Goal: Task Accomplishment & Management: Manage account settings

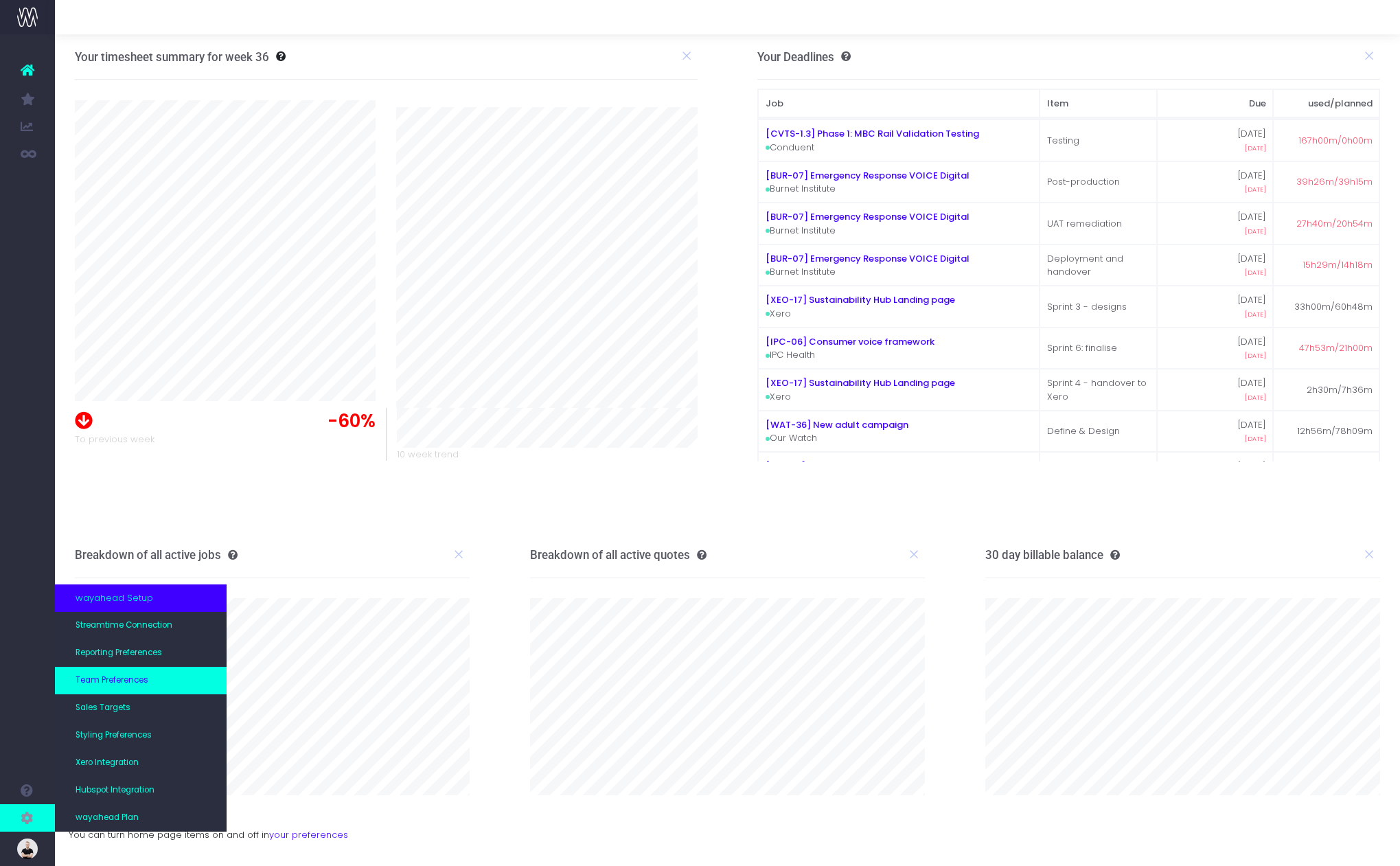
click at [127, 672] on link "Team Preferences" at bounding box center [141, 680] width 172 height 27
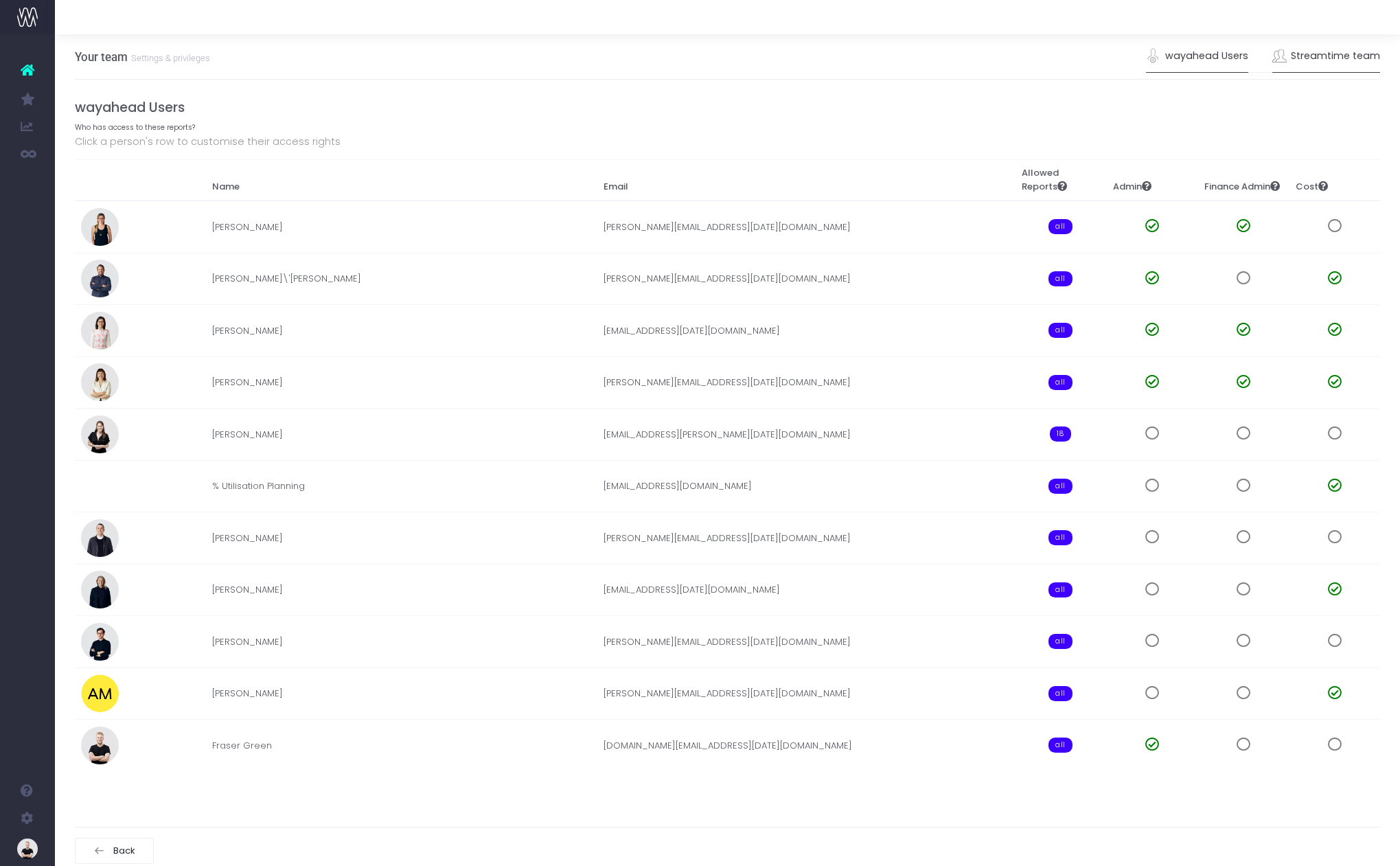
click at [1332, 55] on link "Streamtime team" at bounding box center [1326, 56] width 108 height 31
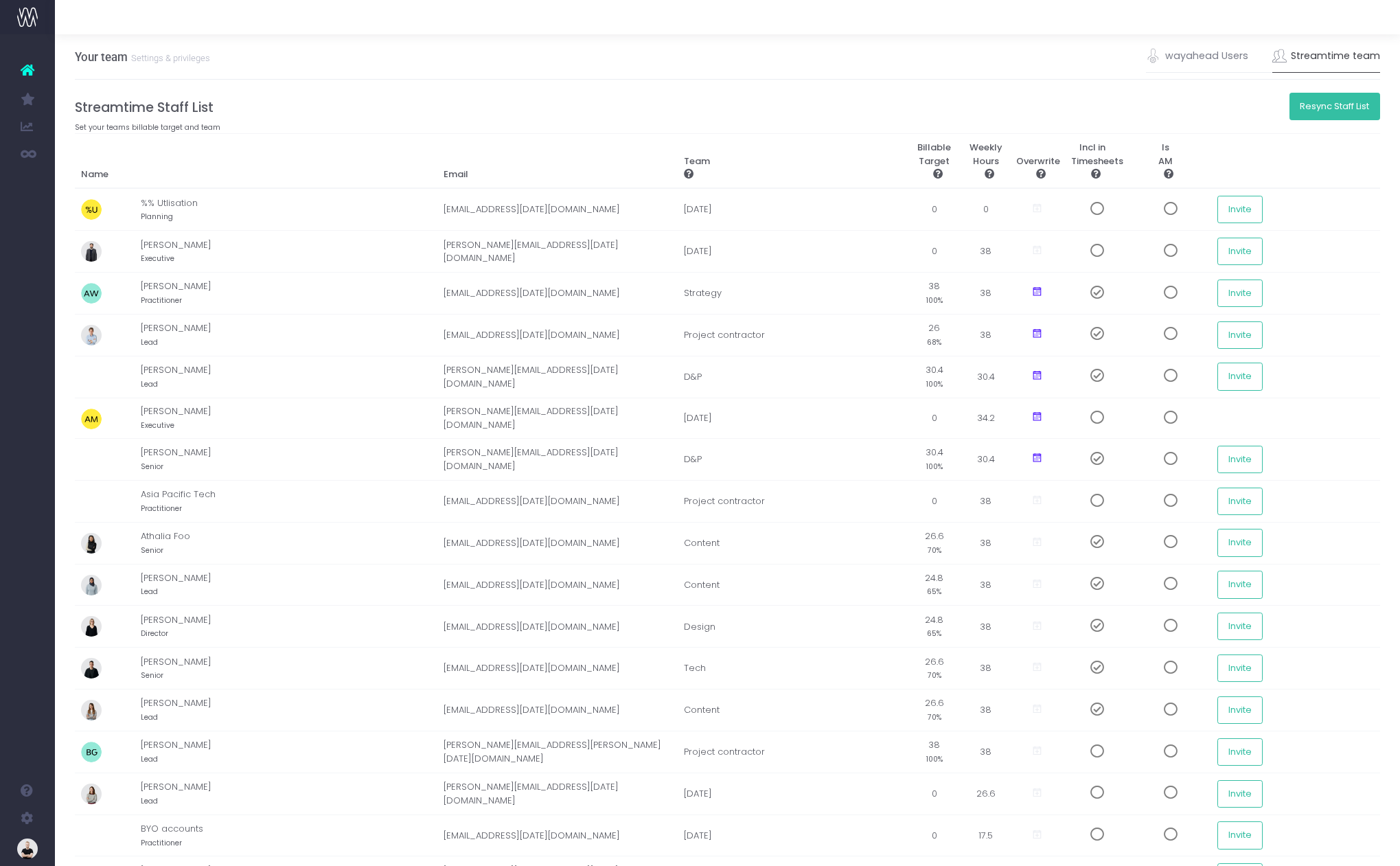
click at [1338, 103] on button "Resync Staff List" at bounding box center [1335, 106] width 92 height 27
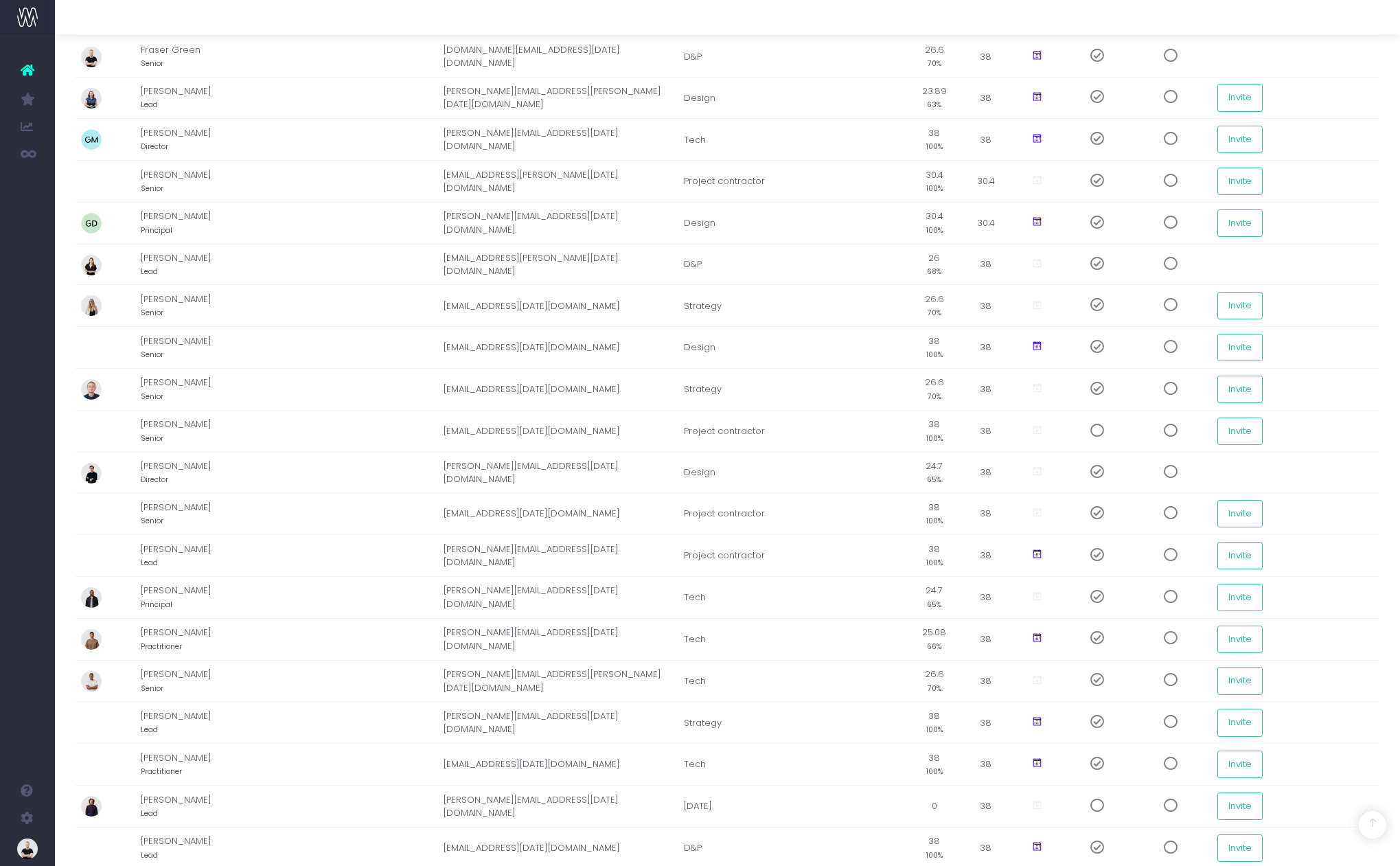
scroll to position [1183, 0]
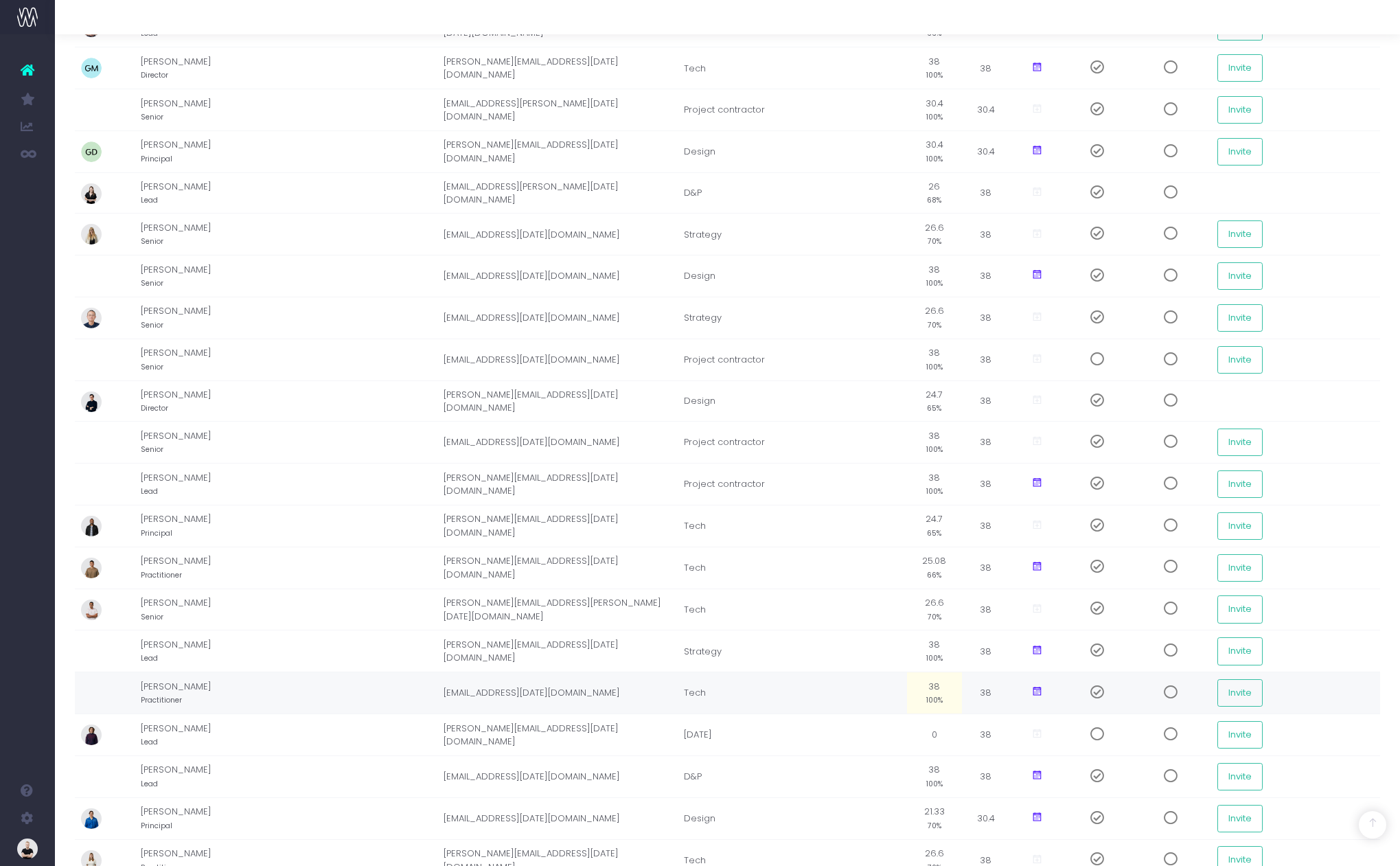
click at [1036, 693] on icon at bounding box center [1037, 691] width 12 height 12
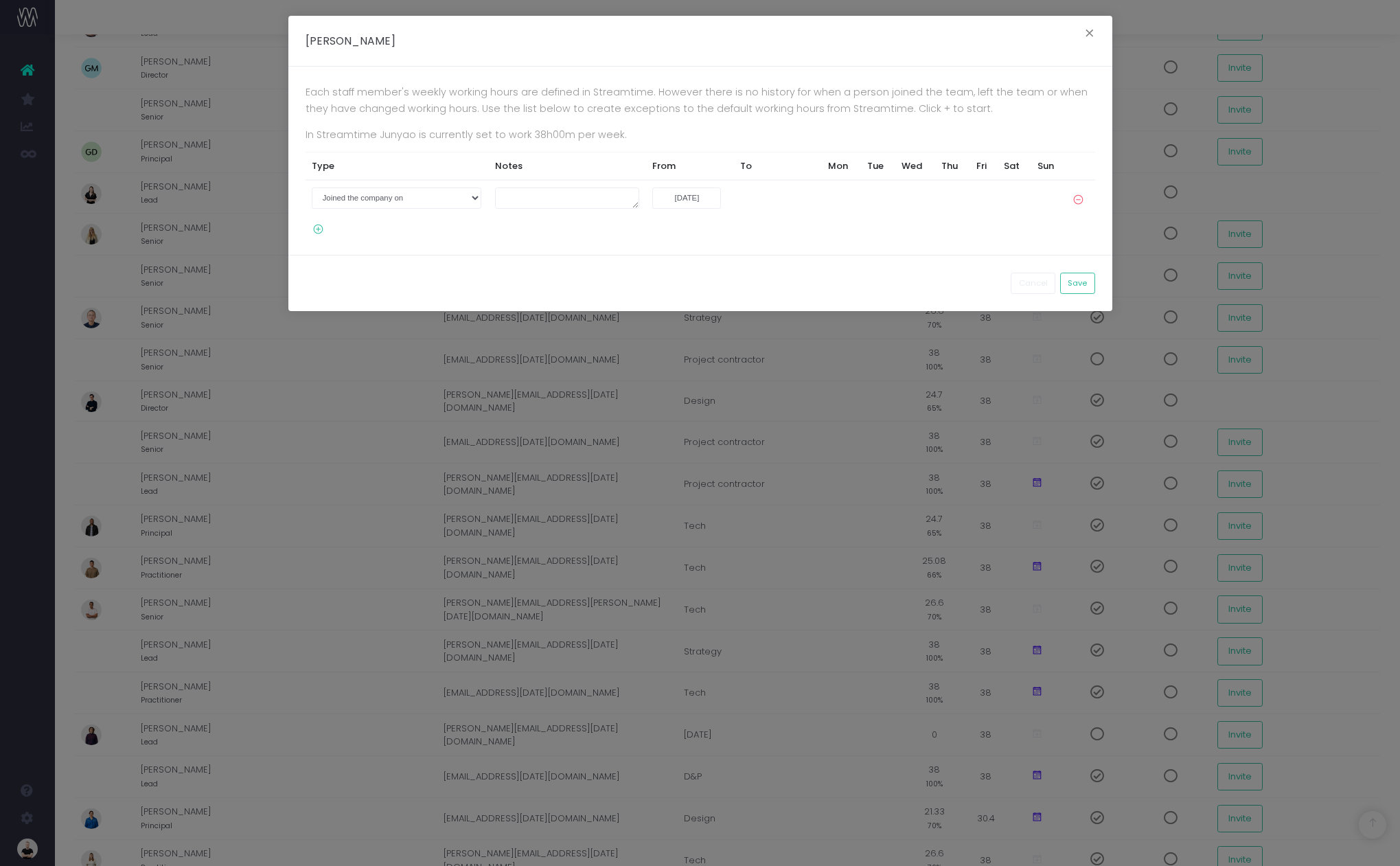
click at [317, 229] on icon at bounding box center [315, 229] width 19 height 12
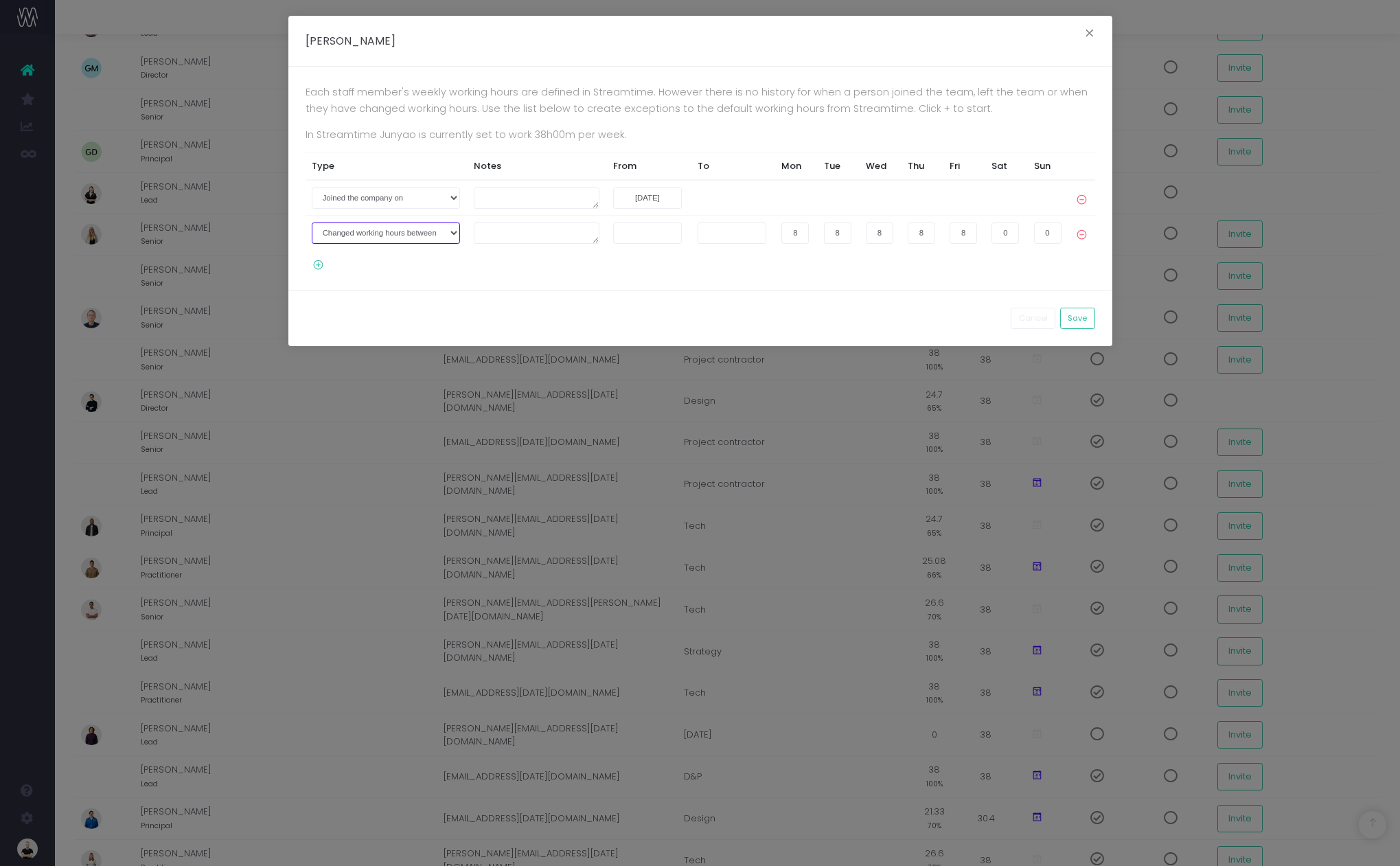
click at [380, 235] on select "Joined the company on Left the company on Changed working hours between" at bounding box center [386, 233] width 148 height 21
select select "2"
click at [767, 231] on input "text" at bounding box center [770, 233] width 68 height 21
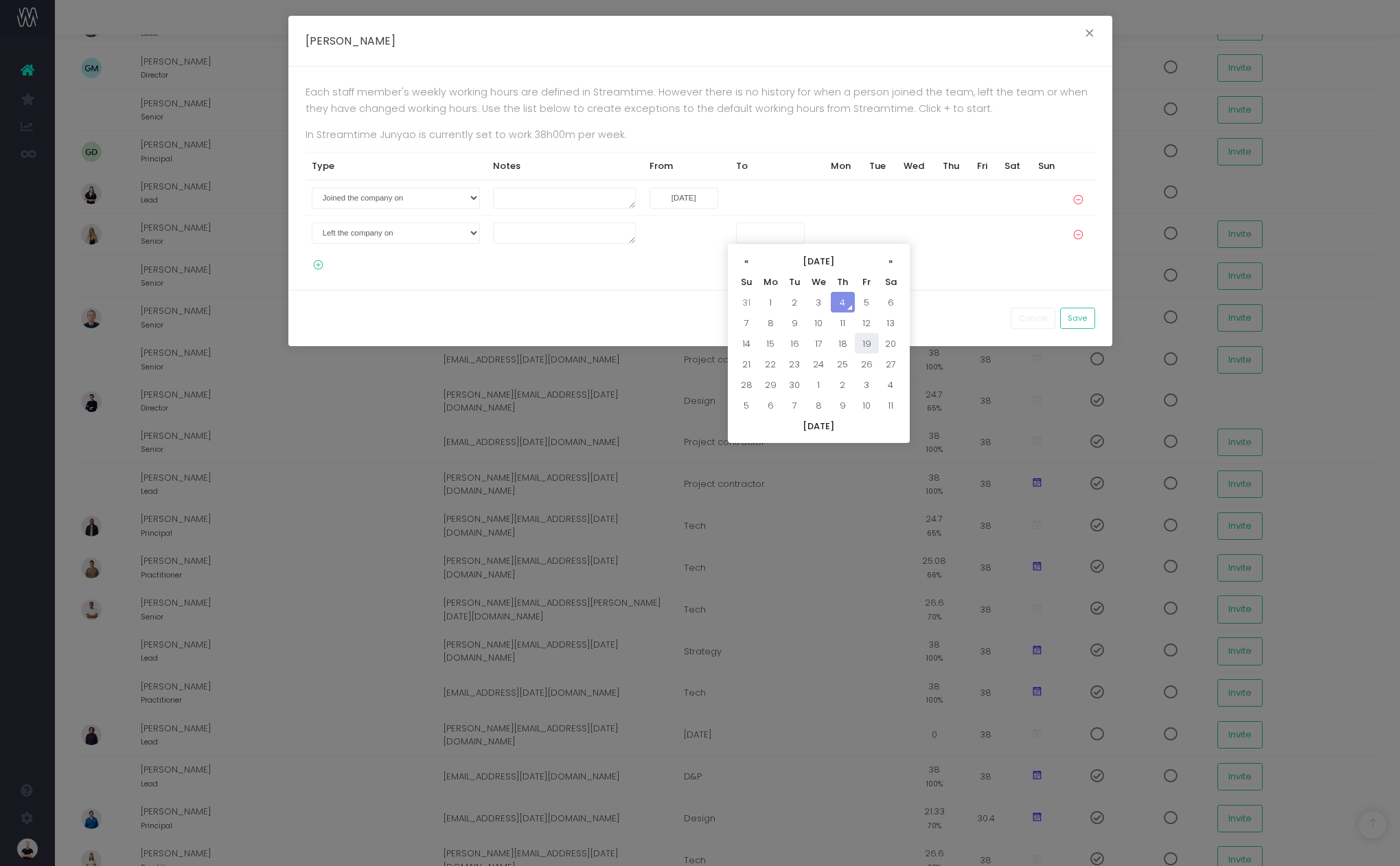
click at [864, 349] on td "19" at bounding box center [867, 342] width 24 height 20
type input "19-09-2025"
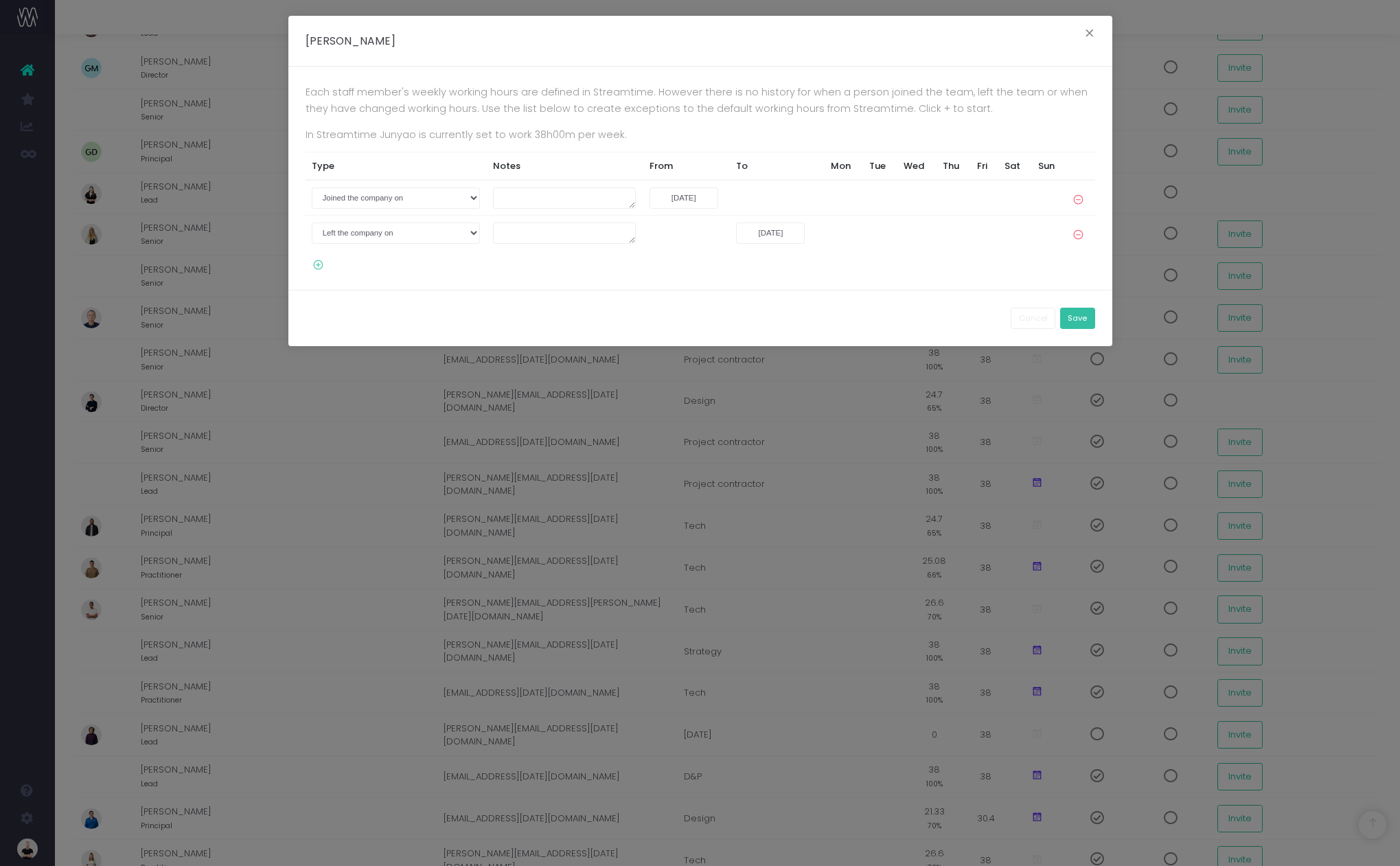
click at [1074, 322] on button "Save" at bounding box center [1078, 318] width 35 height 21
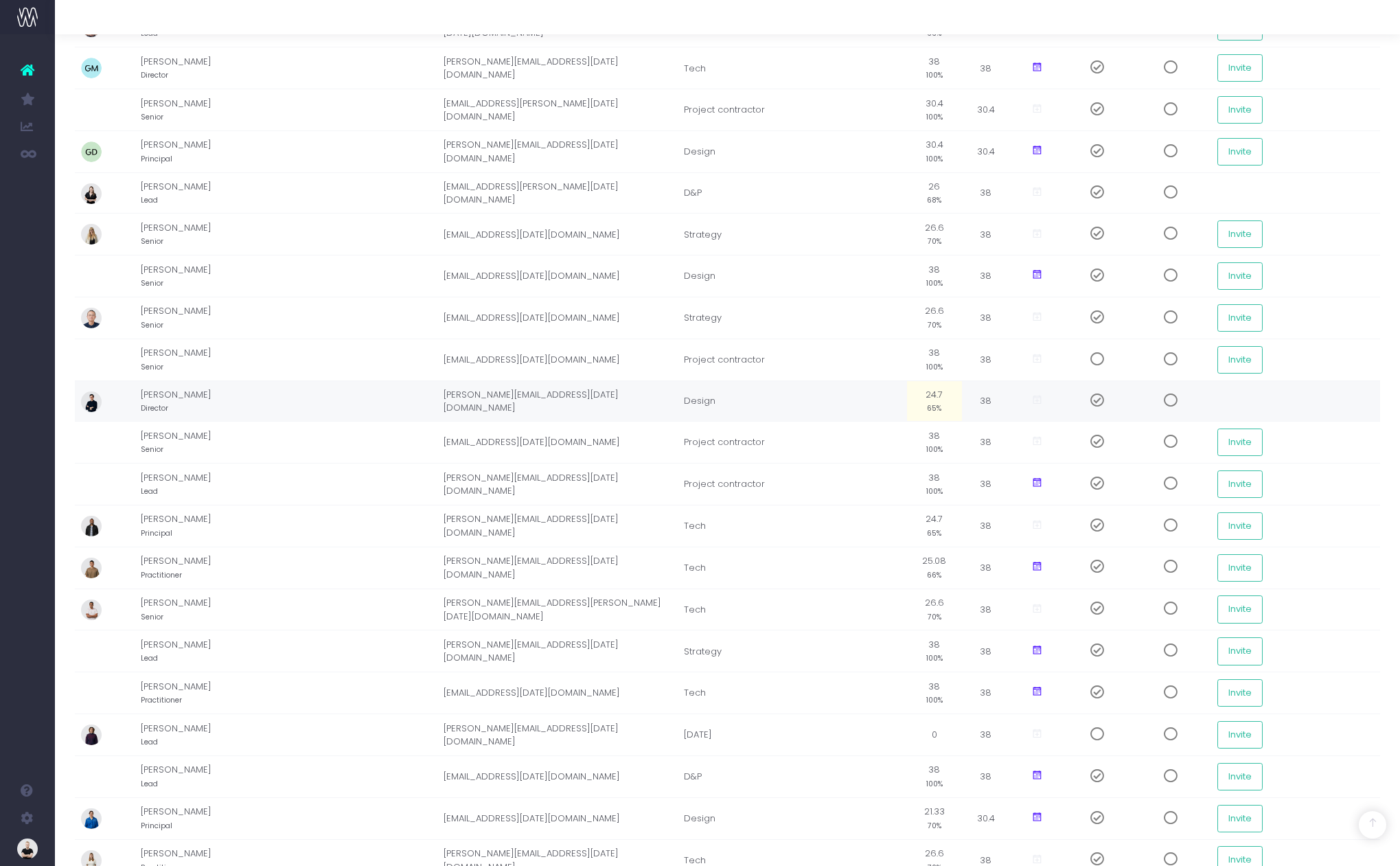
click at [1036, 400] on icon at bounding box center [1037, 400] width 12 height 12
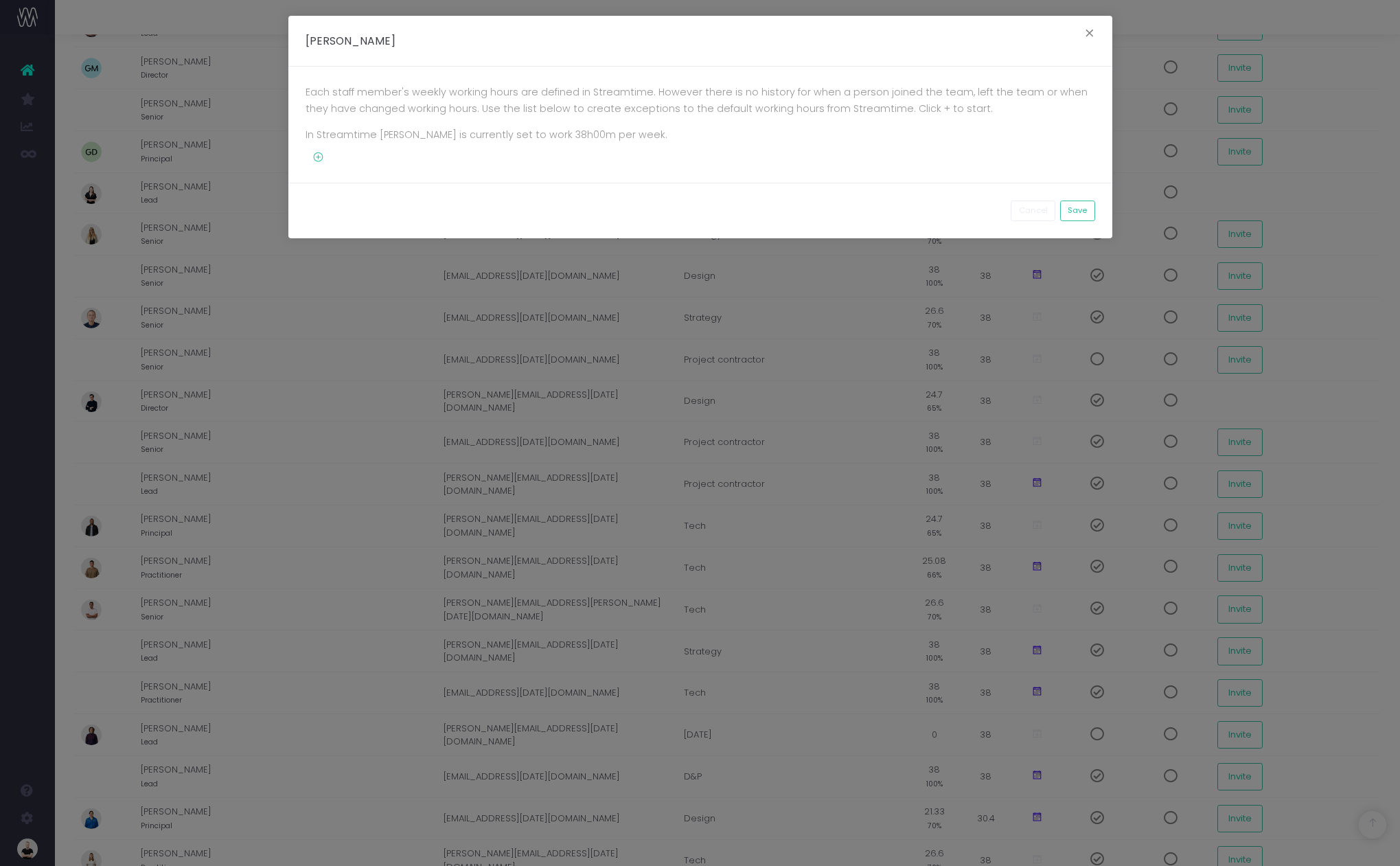
click at [319, 155] on icon at bounding box center [315, 157] width 19 height 12
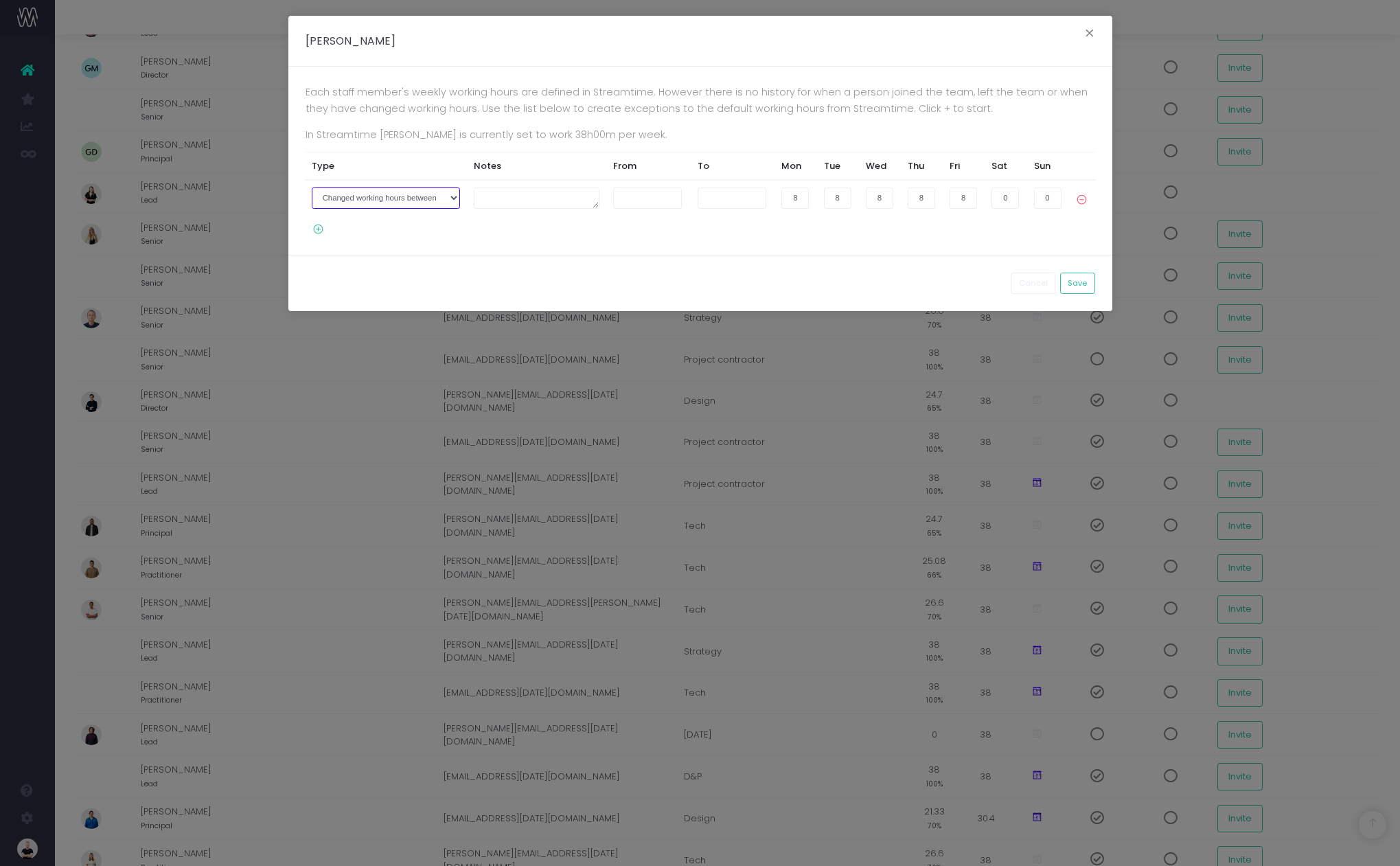
click at [380, 202] on select "Joined the company on Left the company on Changed working hours between" at bounding box center [386, 198] width 148 height 21
select select "2"
click at [736, 201] on input "text" at bounding box center [749, 198] width 68 height 21
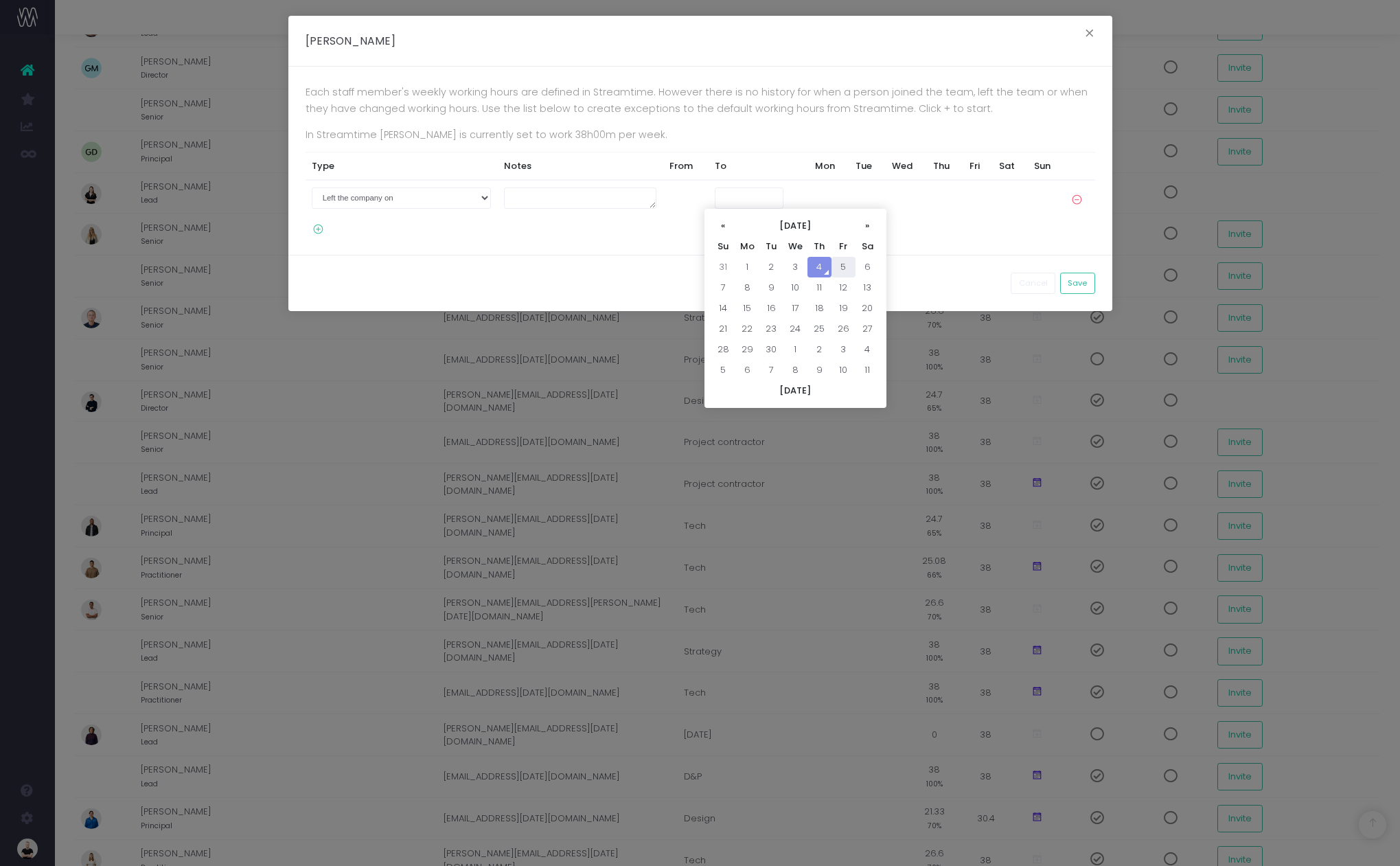
click at [841, 269] on td "5" at bounding box center [844, 266] width 24 height 20
type input "05-09-2025"
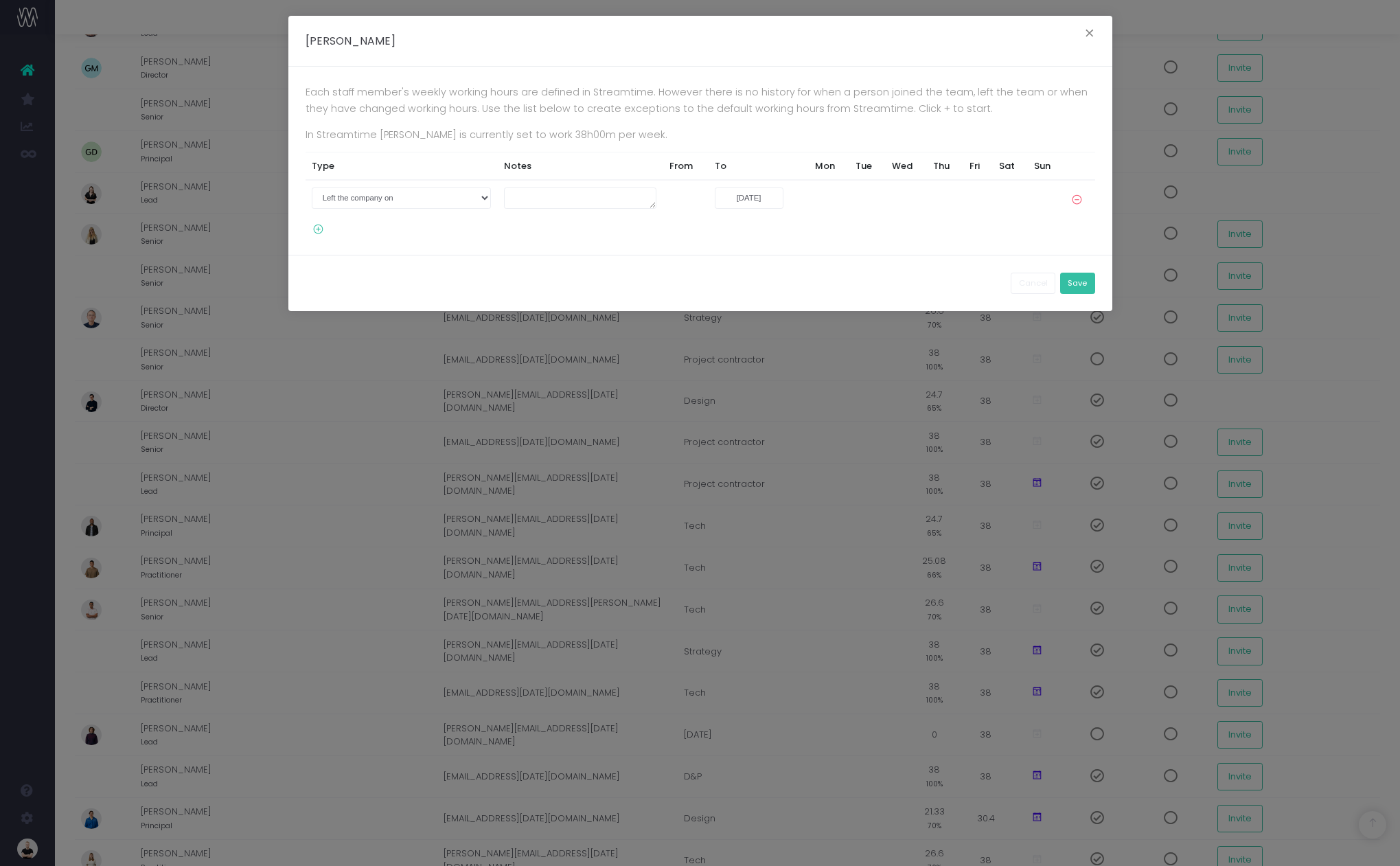
click at [1080, 280] on button "Save" at bounding box center [1078, 283] width 35 height 21
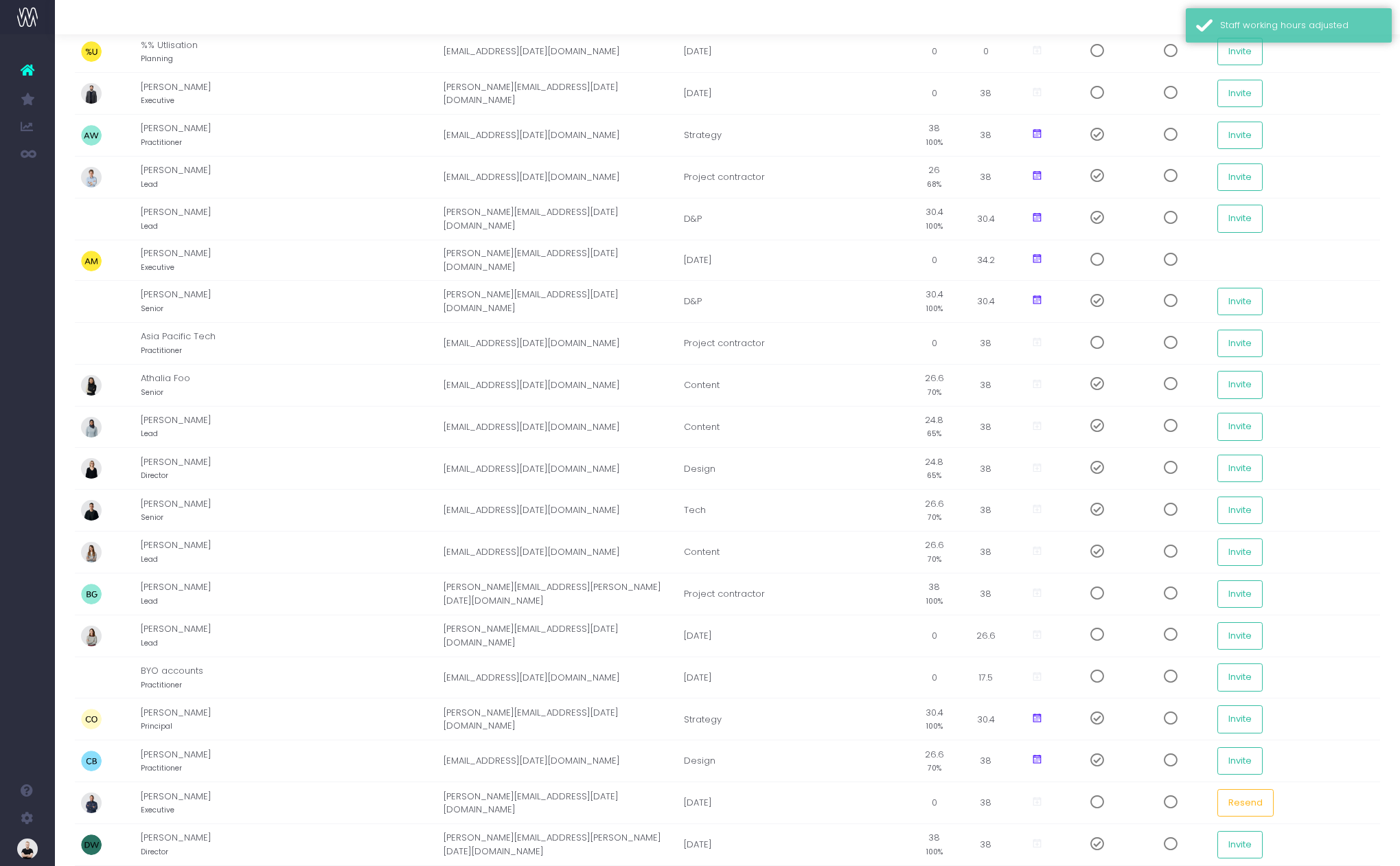
scroll to position [0, 0]
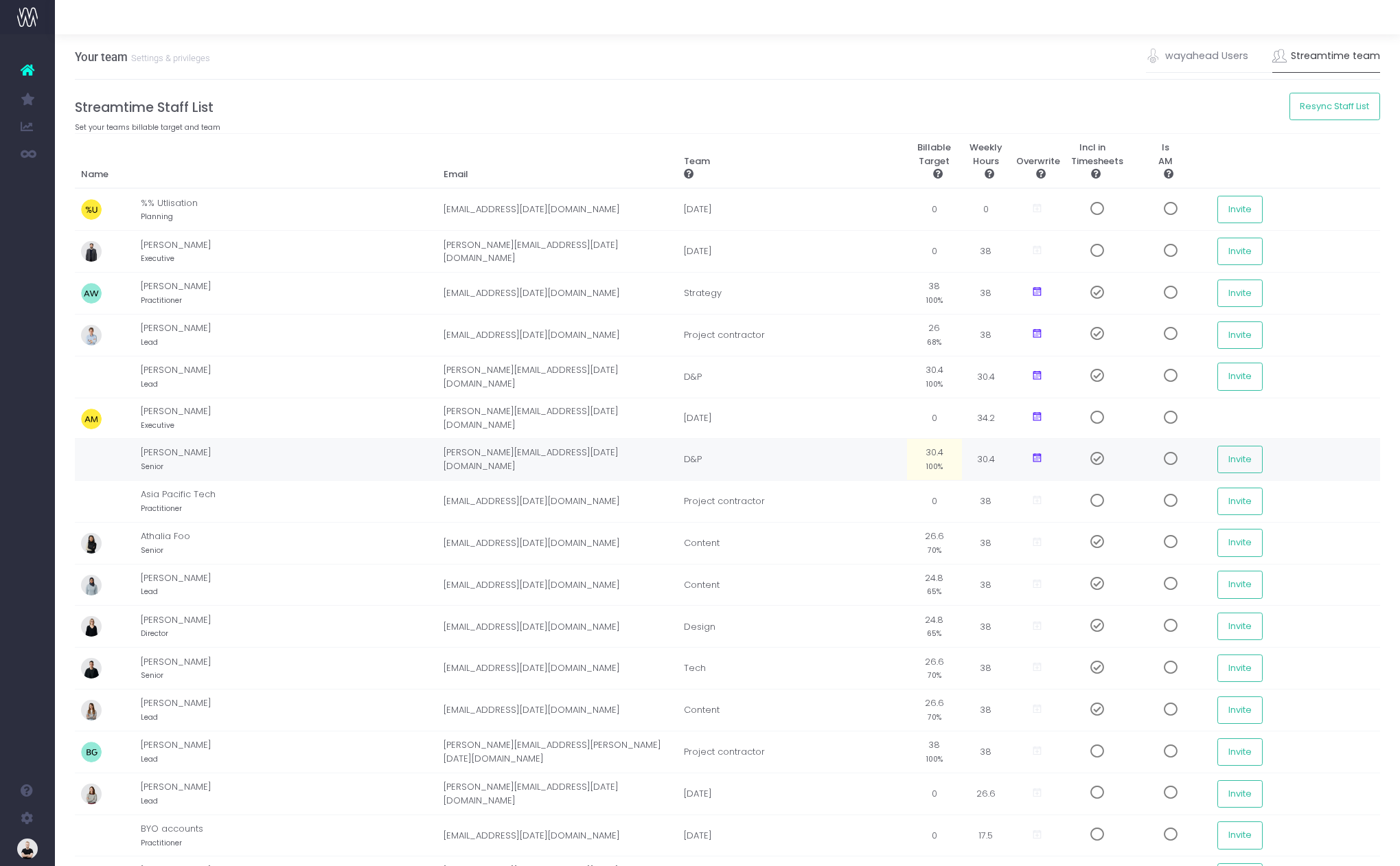
click at [1037, 459] on icon at bounding box center [1037, 458] width 12 height 12
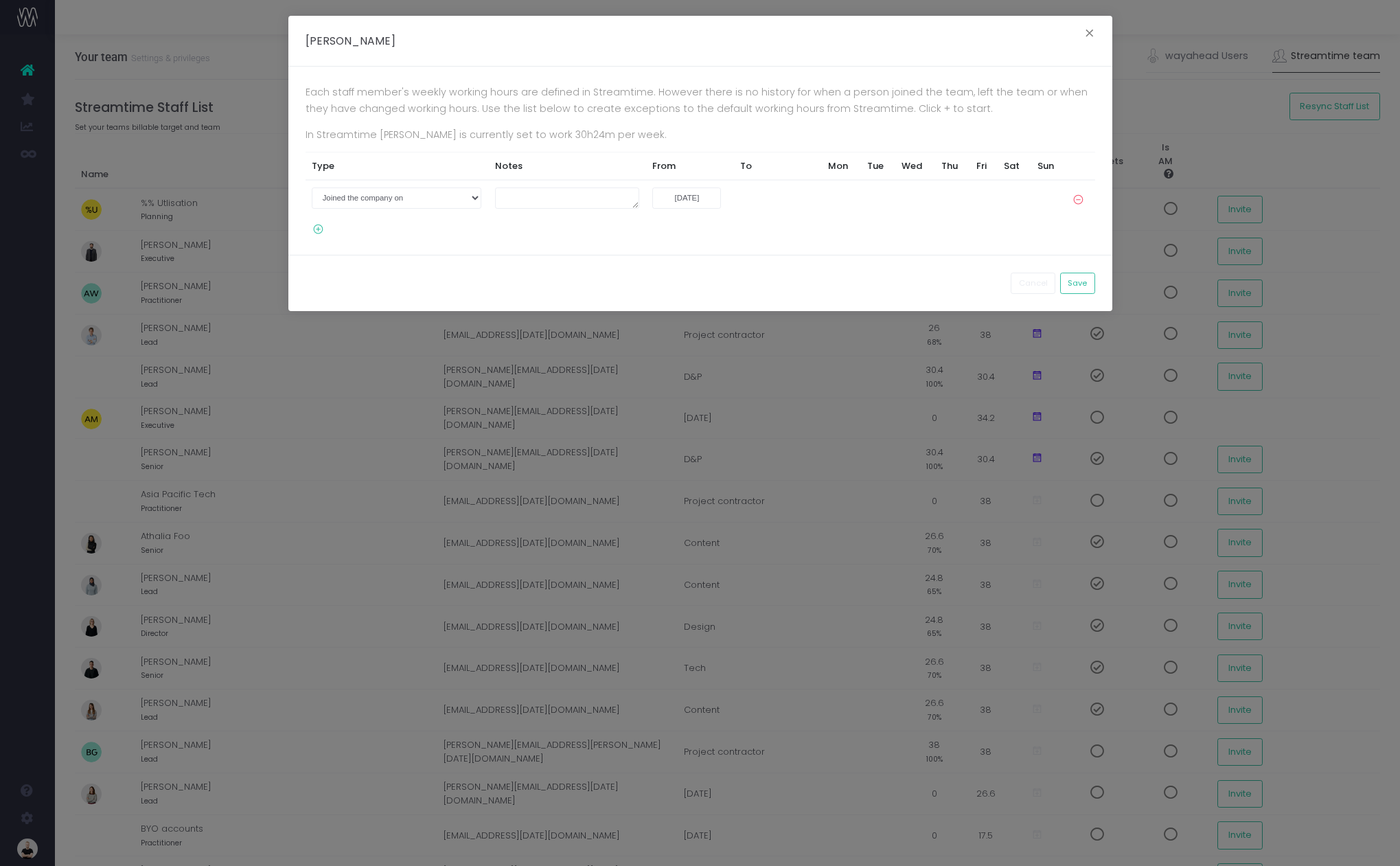
click at [319, 229] on icon at bounding box center [315, 229] width 19 height 12
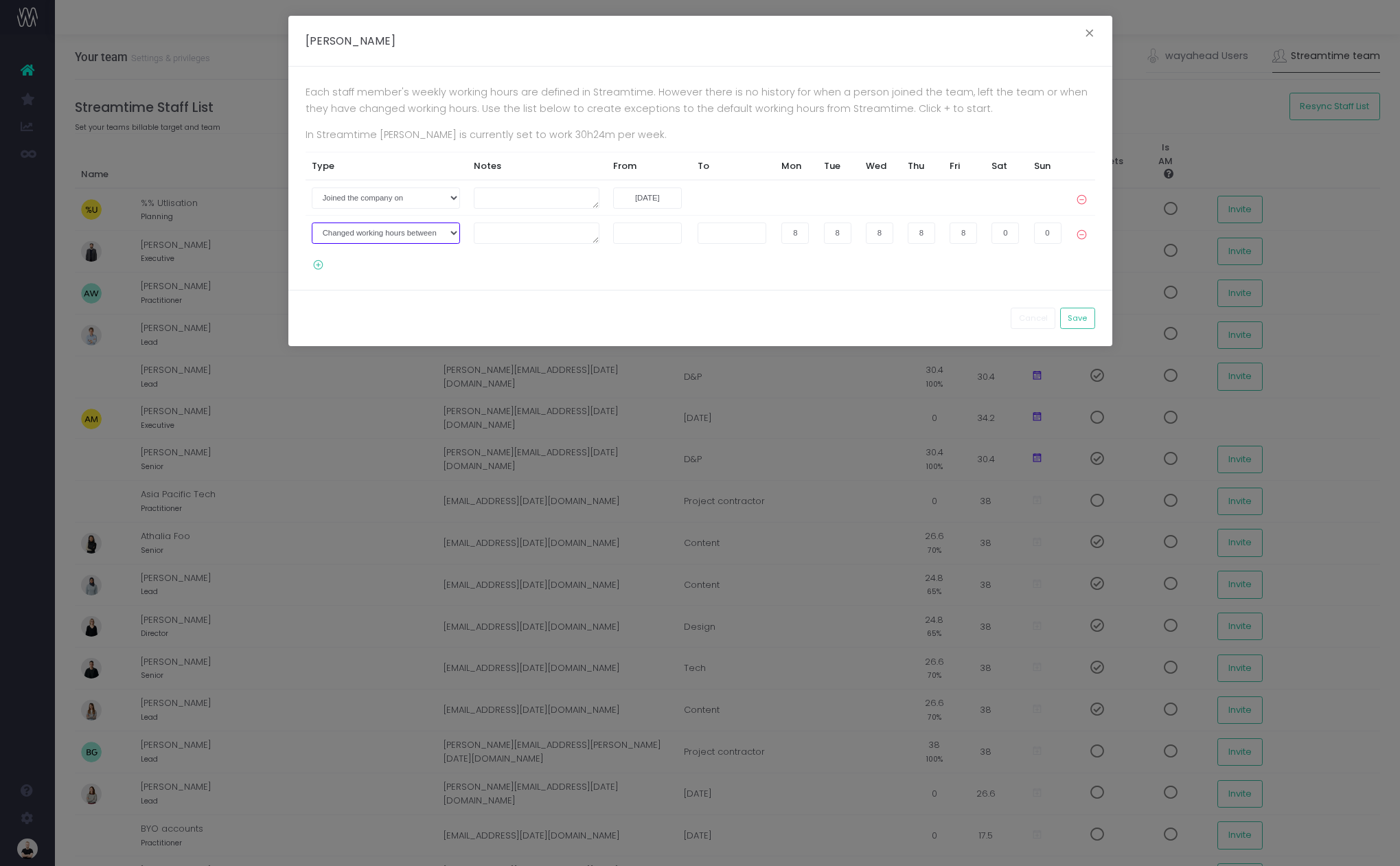
click at [369, 231] on select "Joined the company on Left the company on Changed working hours between" at bounding box center [386, 233] width 148 height 21
select select "2"
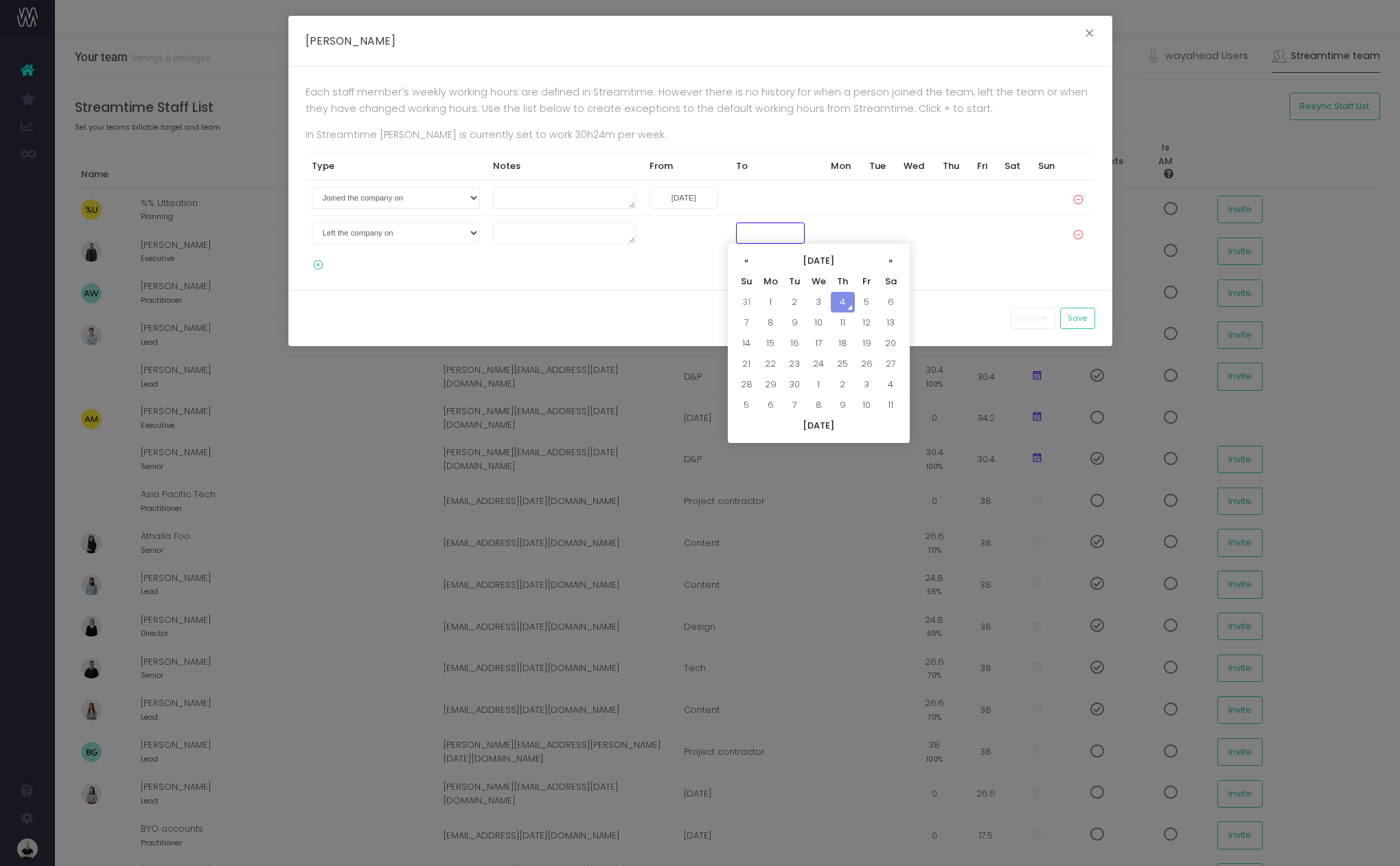
click at [744, 238] on input "text" at bounding box center [770, 233] width 68 height 21
click at [844, 302] on td "4" at bounding box center [843, 301] width 24 height 20
type input "04-09-2025"
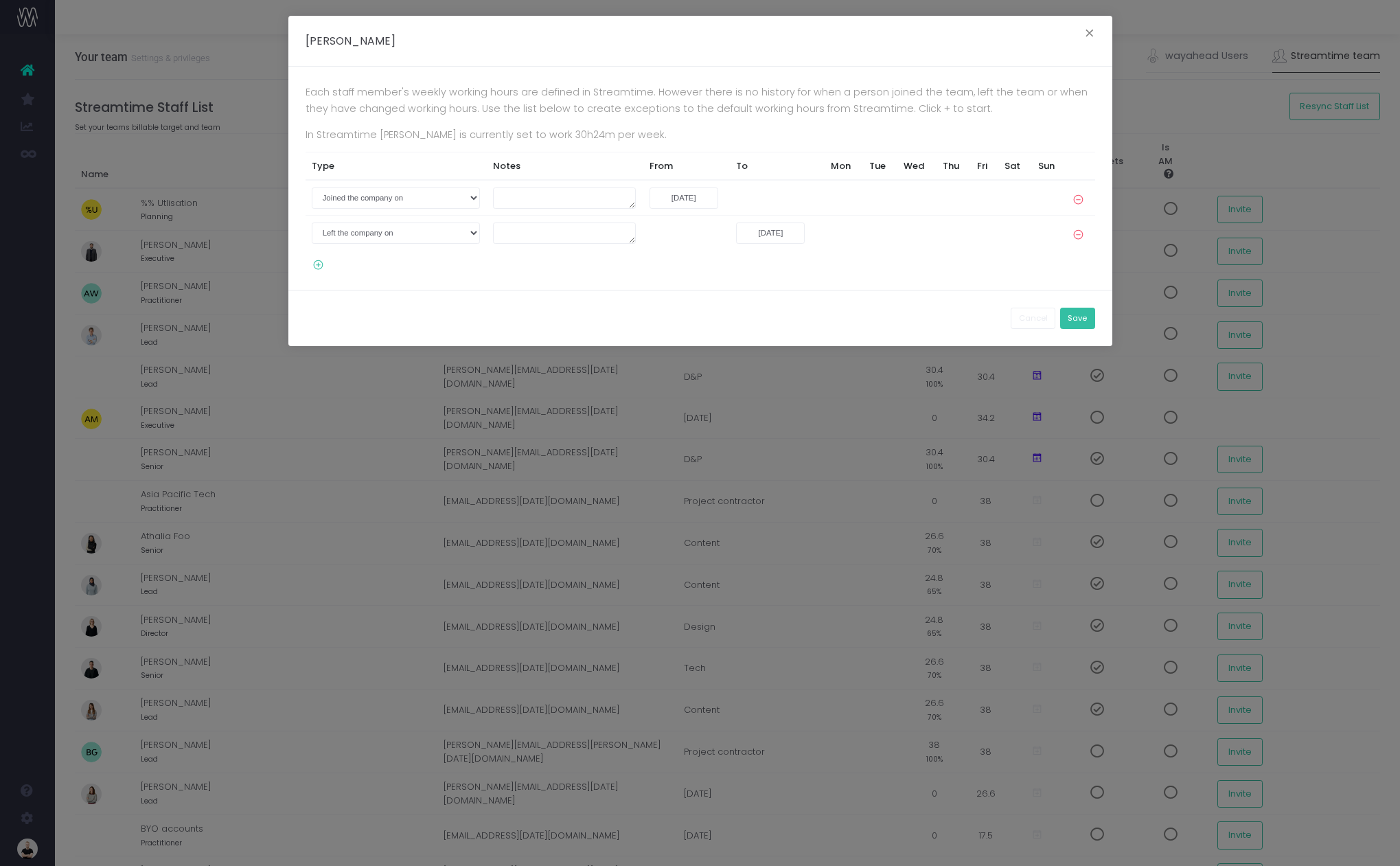
click at [1067, 323] on button "Save" at bounding box center [1078, 318] width 35 height 21
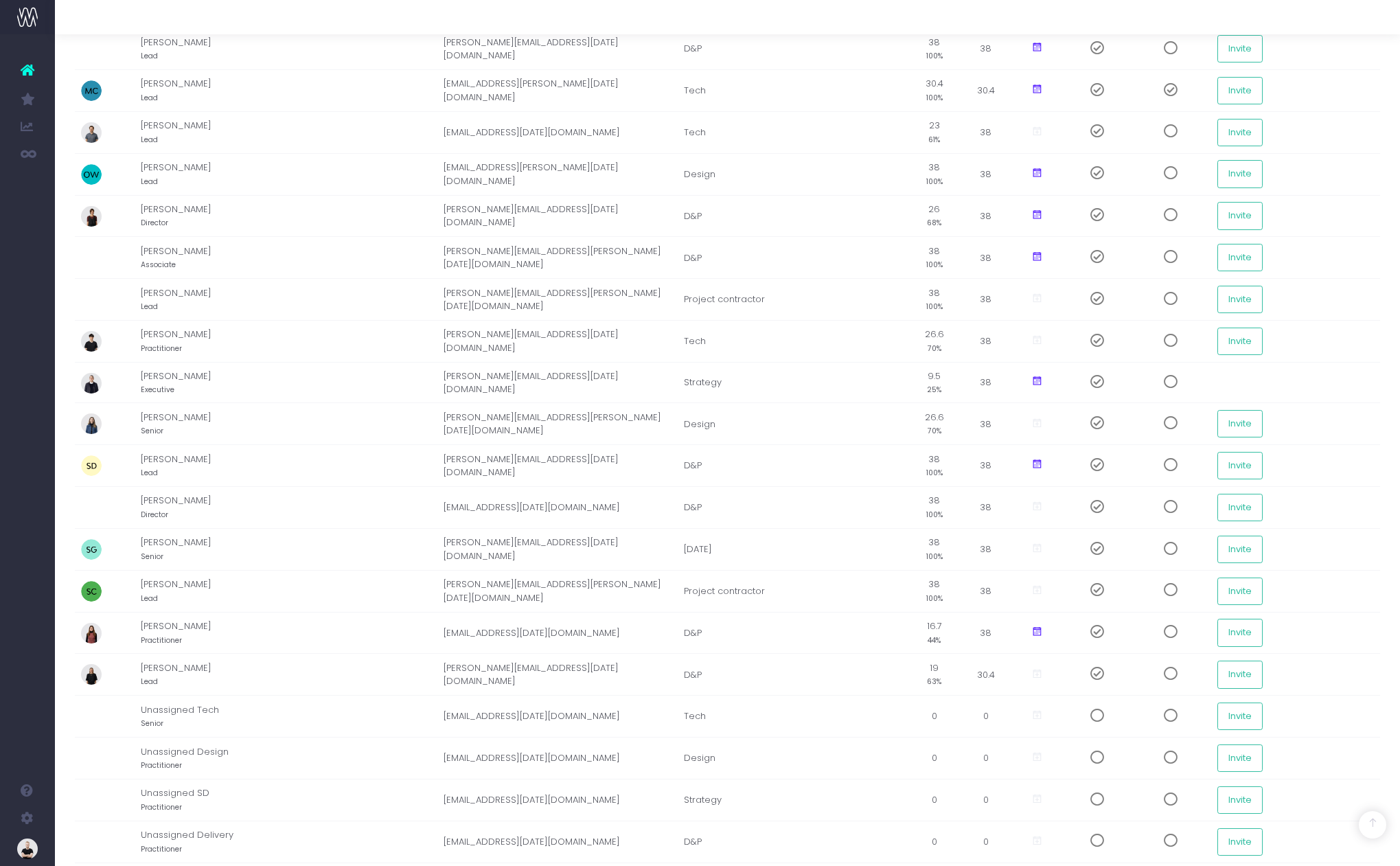
scroll to position [2394, 0]
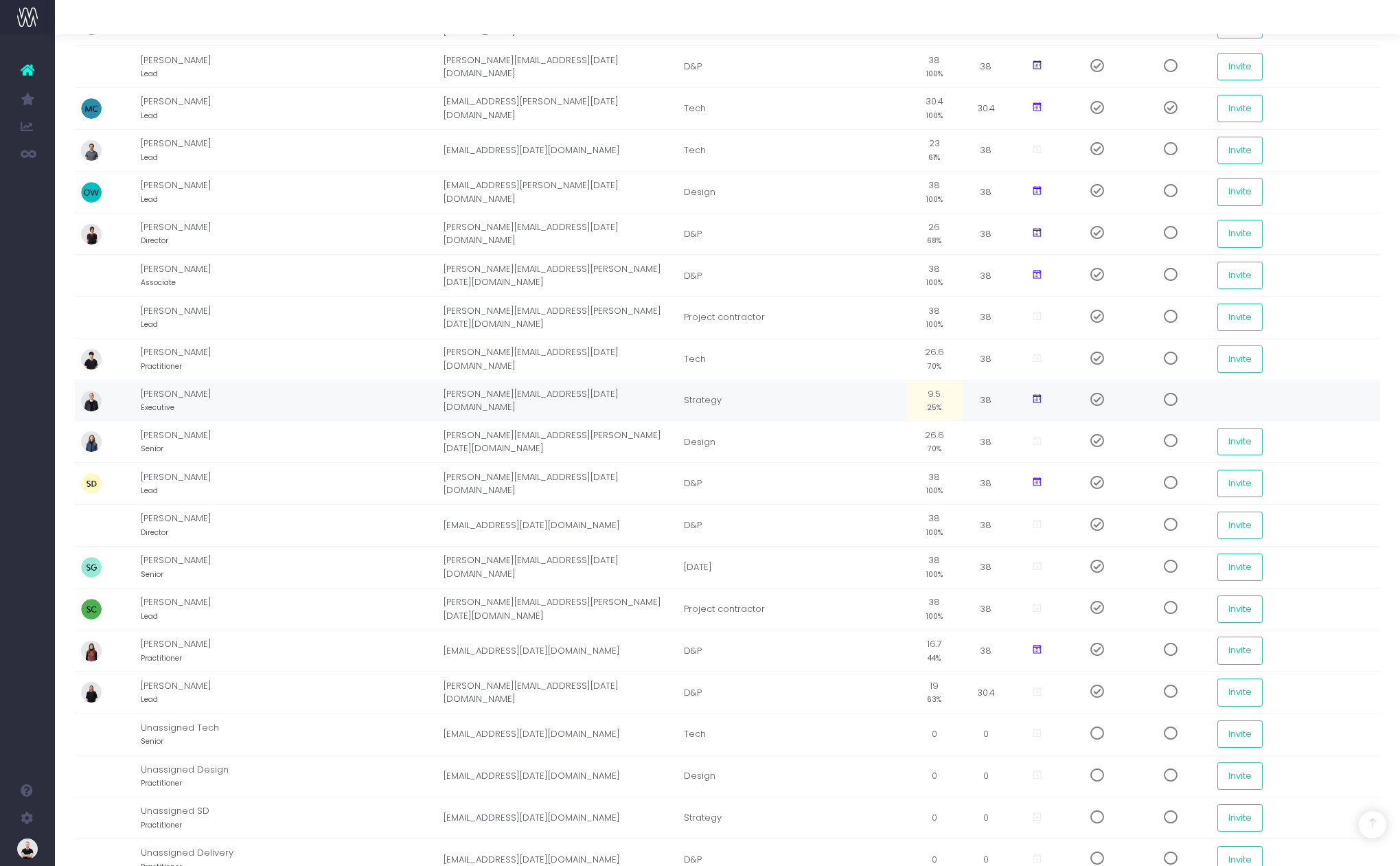
click at [1035, 400] on icon at bounding box center [1037, 399] width 12 height 12
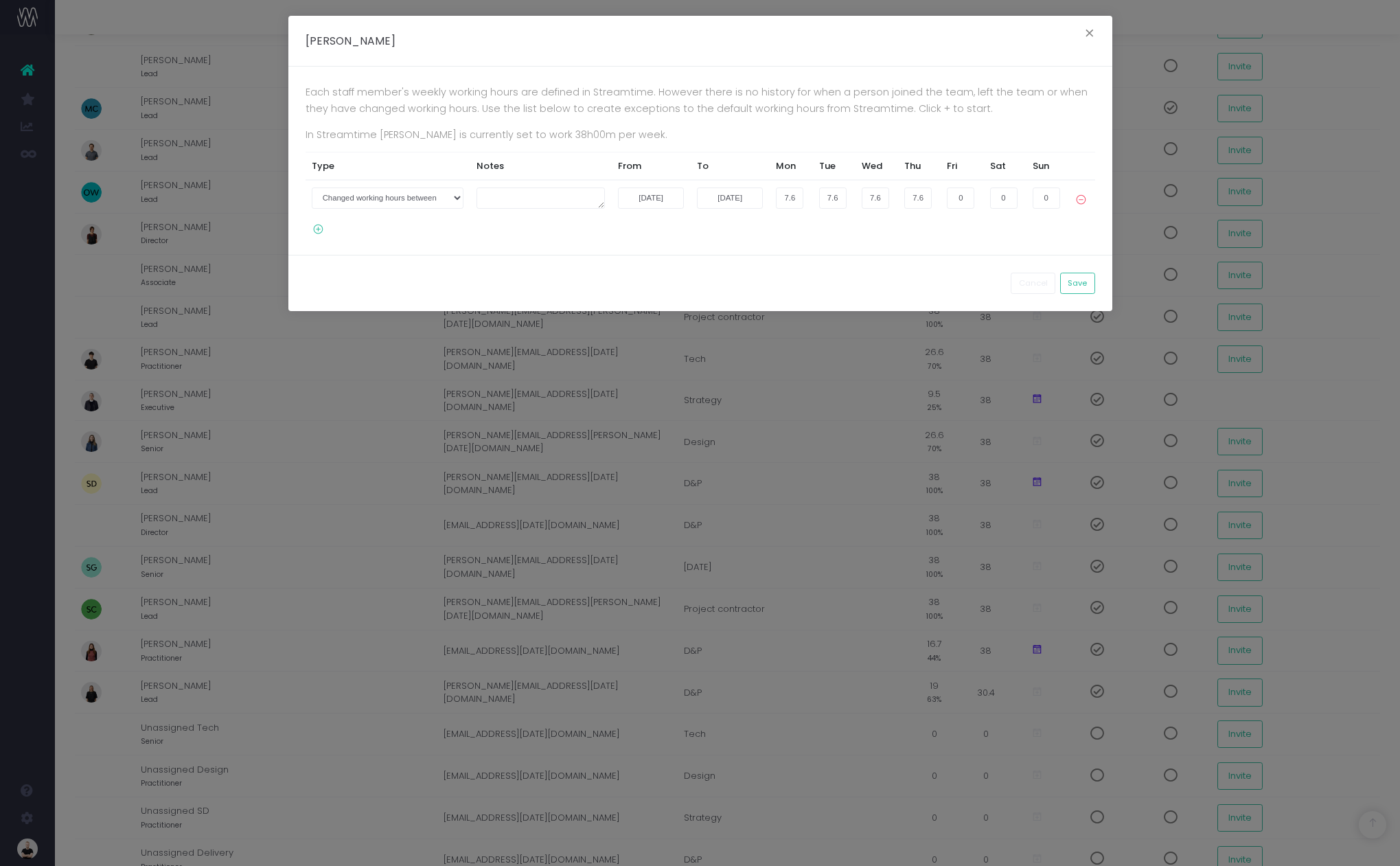
click at [319, 224] on icon at bounding box center [315, 229] width 19 height 12
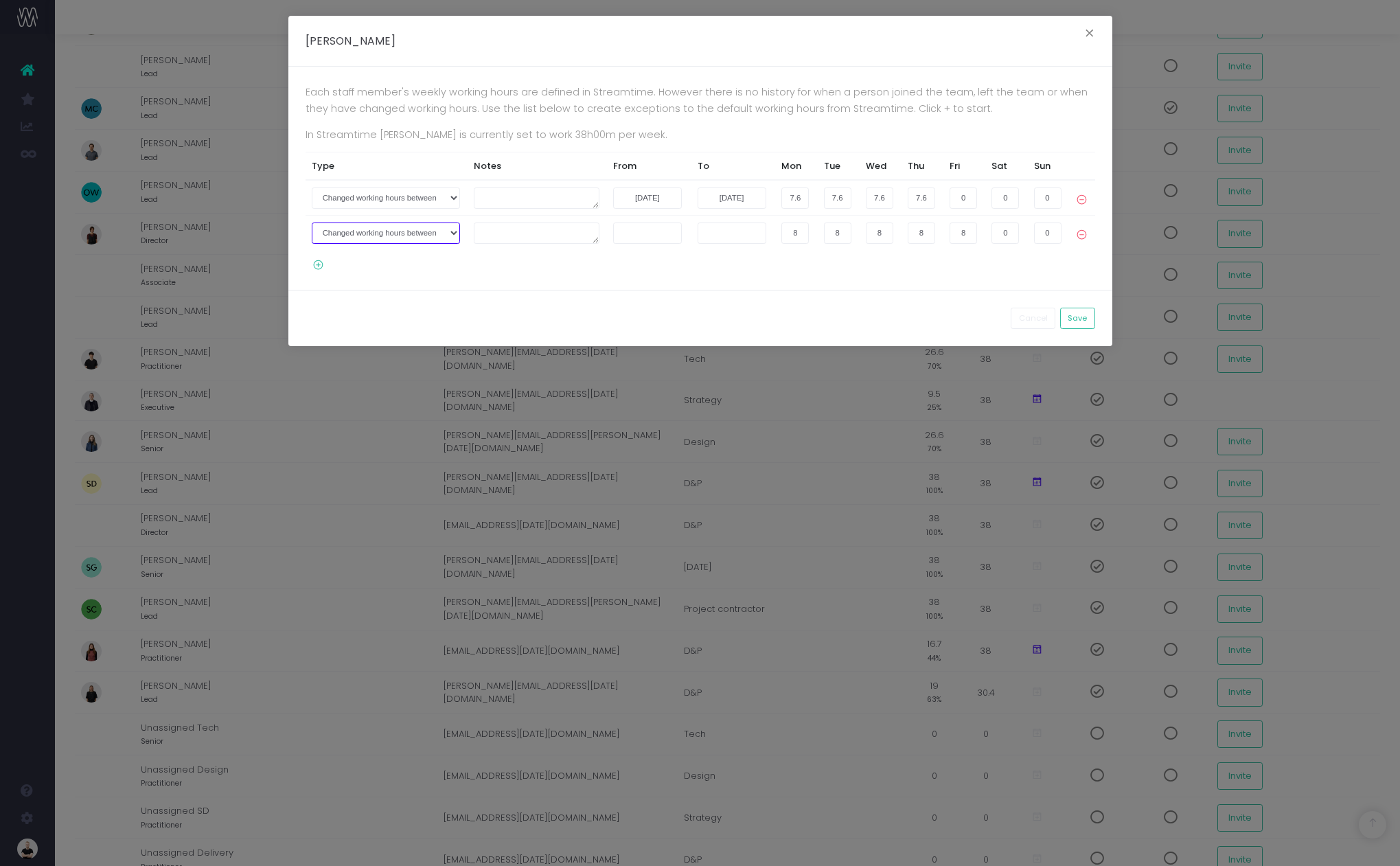
click at [360, 227] on select "Joined the company on Left the company on Changed working hours between" at bounding box center [386, 233] width 148 height 21
select select "2"
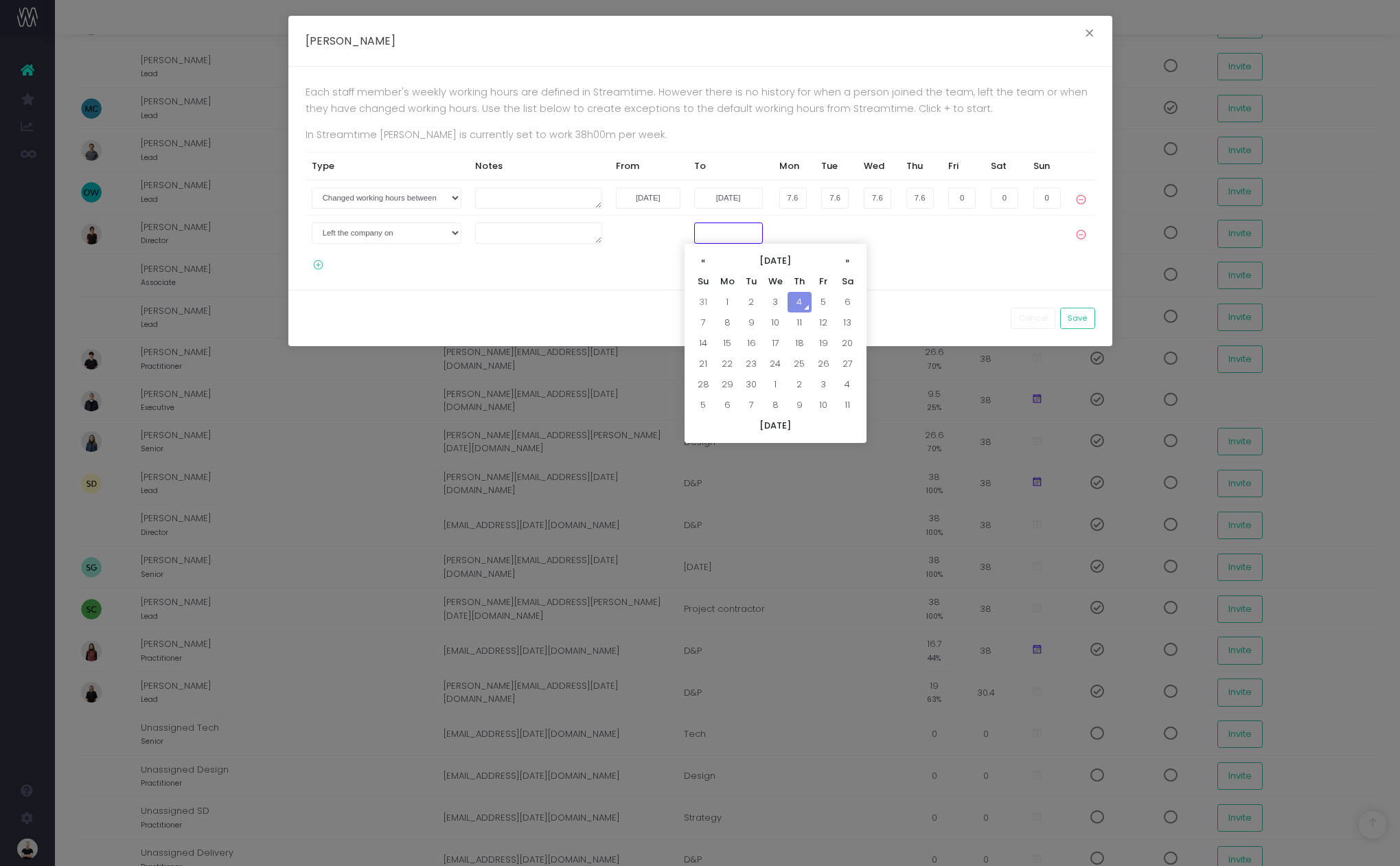
click at [721, 236] on input "text" at bounding box center [728, 233] width 68 height 21
click at [818, 302] on td "5" at bounding box center [823, 301] width 24 height 20
type input "05-09-2025"
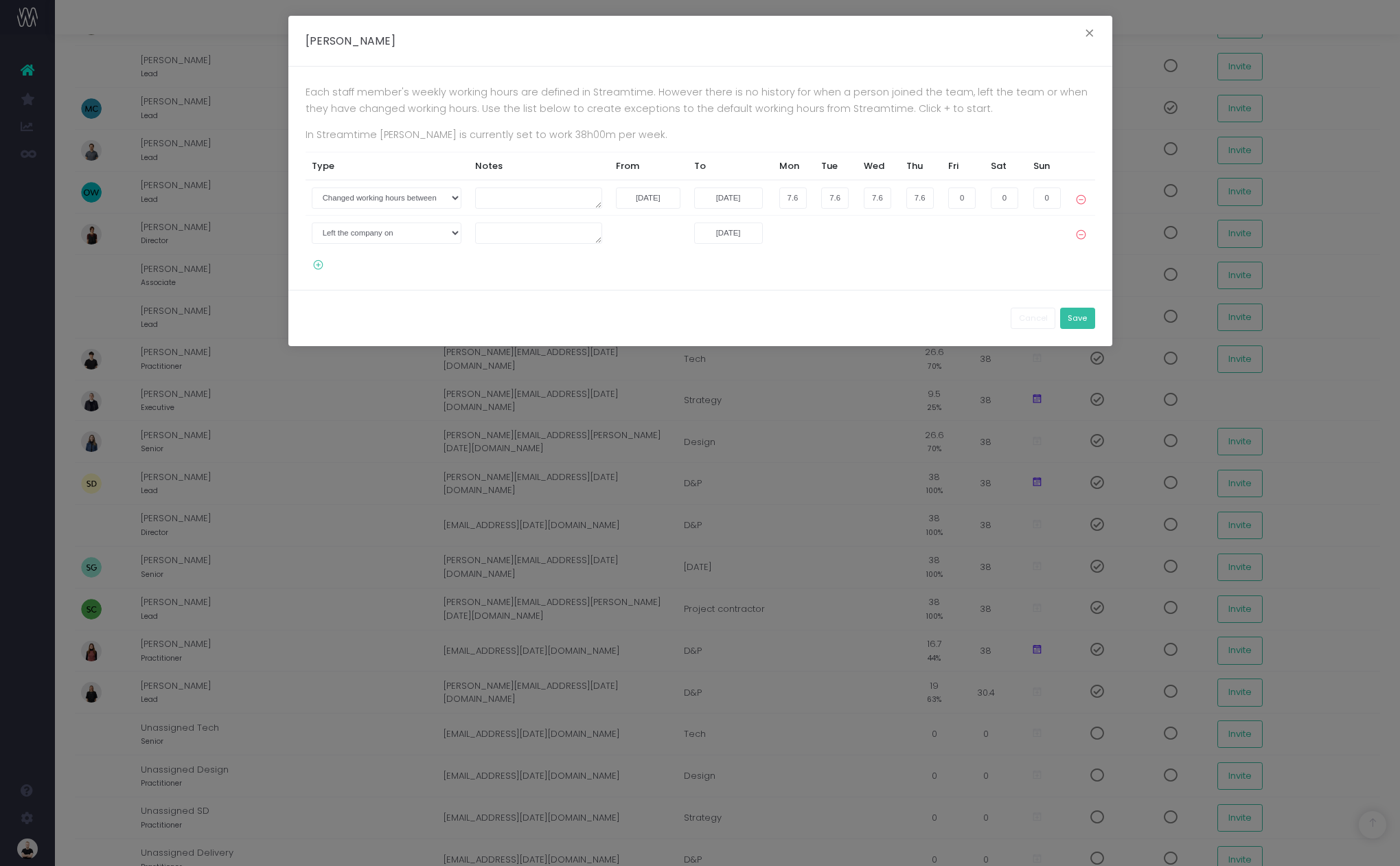
click at [1084, 321] on button "Save" at bounding box center [1078, 318] width 35 height 21
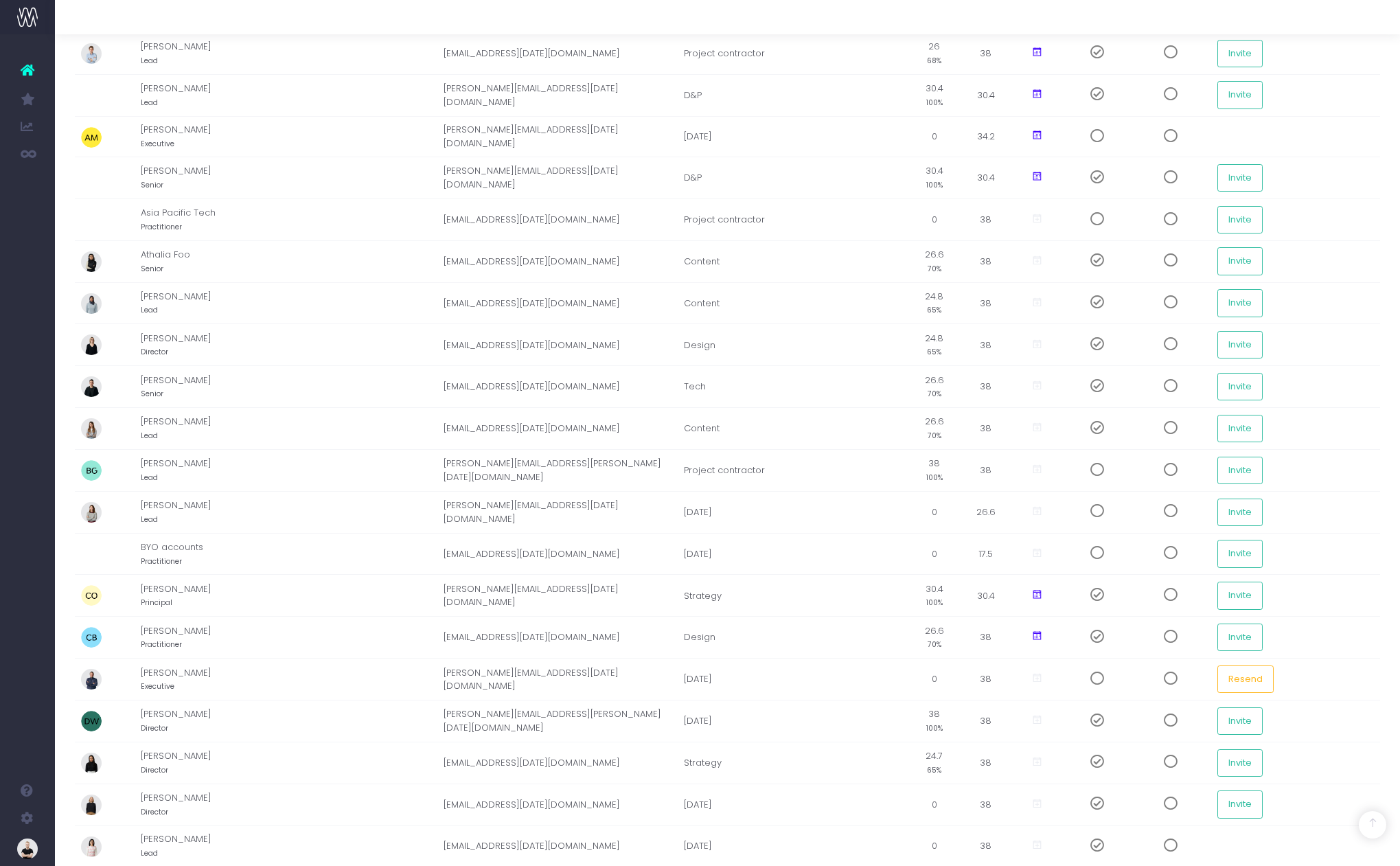
scroll to position [284, 0]
click at [1034, 596] on icon at bounding box center [1037, 593] width 12 height 12
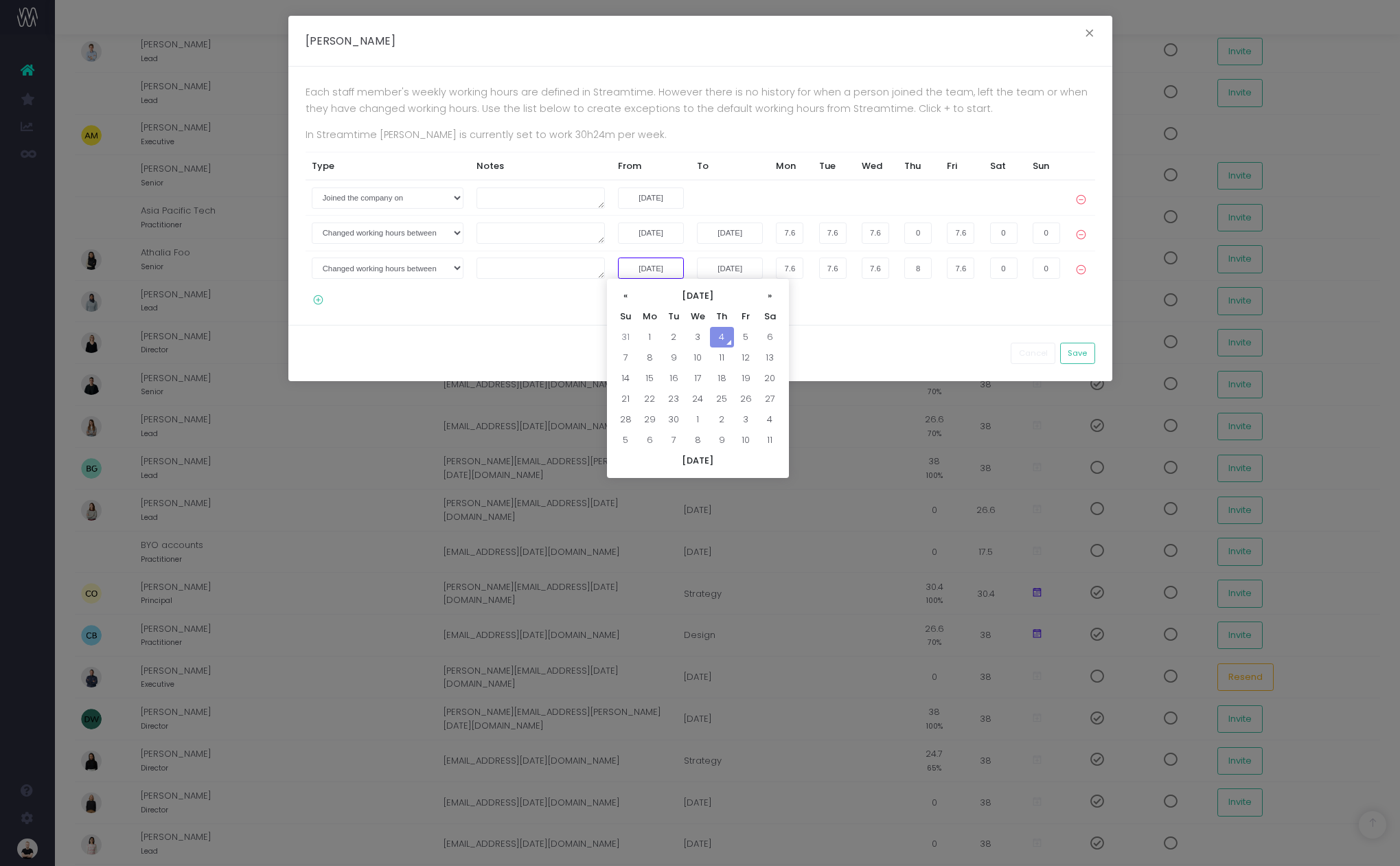
click at [652, 268] on input "18-08-2025" at bounding box center [651, 268] width 66 height 21
click at [624, 297] on th "«" at bounding box center [626, 296] width 24 height 20
click at [647, 416] on td "25" at bounding box center [650, 419] width 24 height 20
type input "25-08-2025"
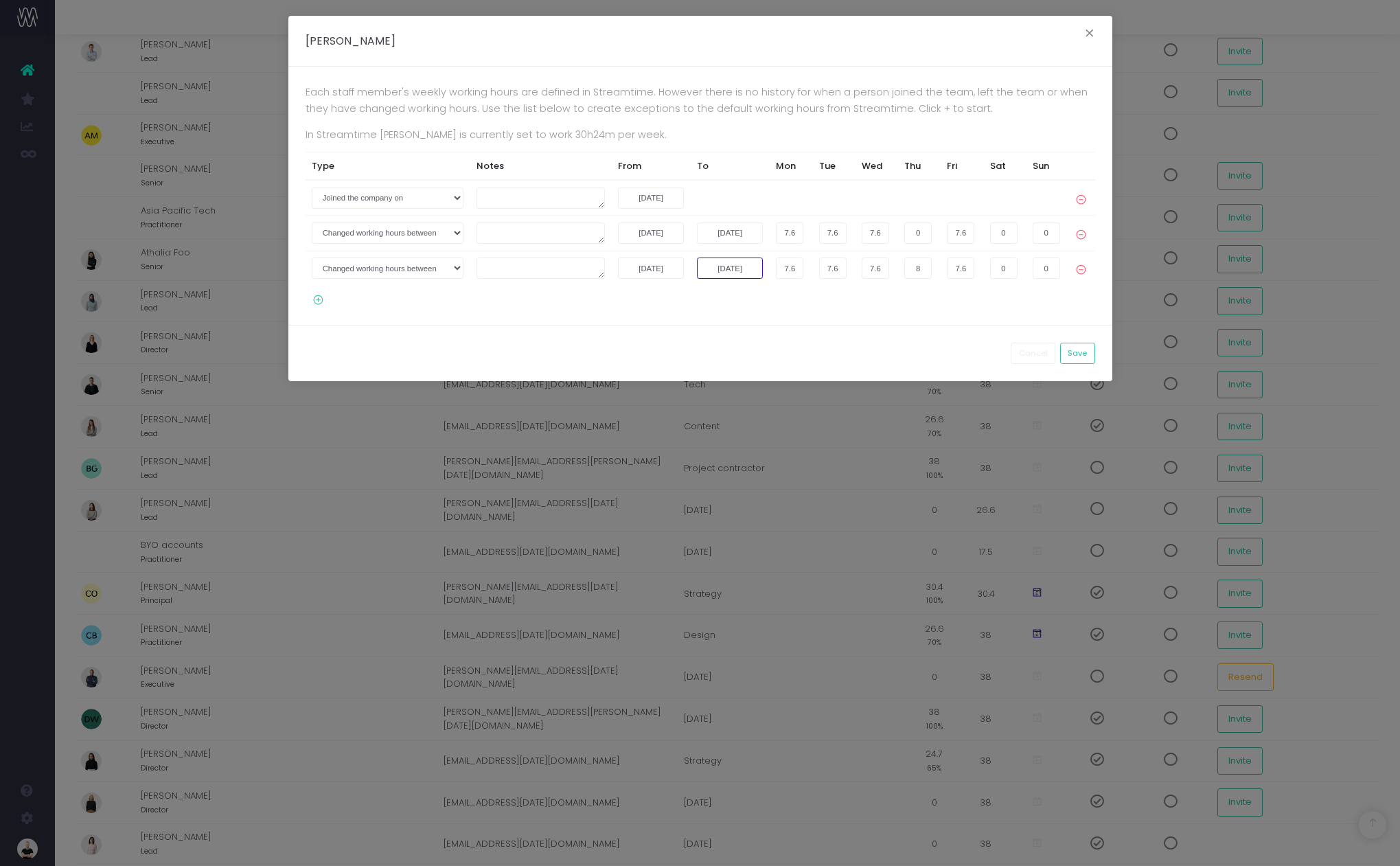
click at [723, 270] on input "29-08-2025" at bounding box center [730, 268] width 66 height 21
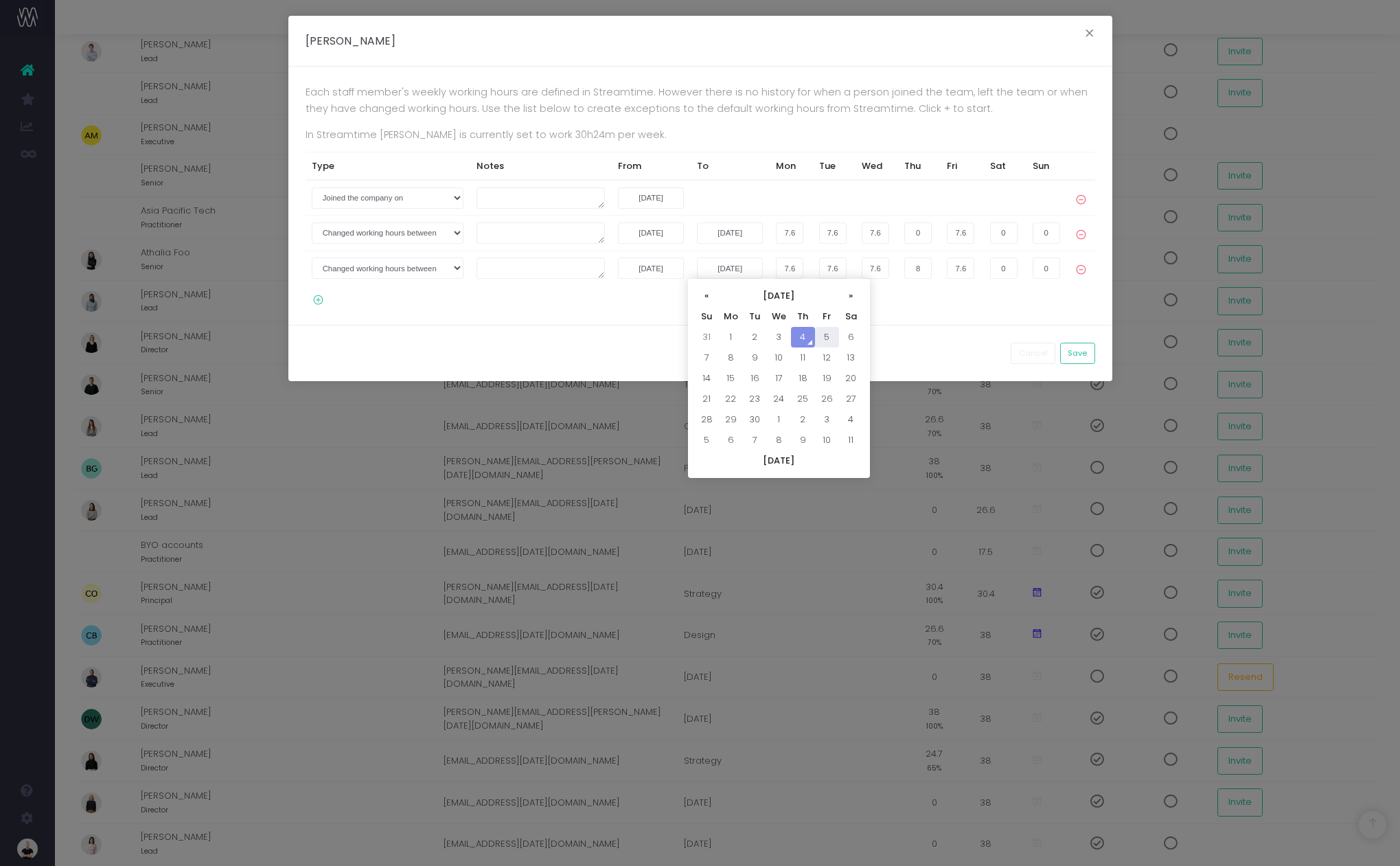
click at [825, 338] on td "5" at bounding box center [827, 337] width 24 height 20
type input "05-09-2025"
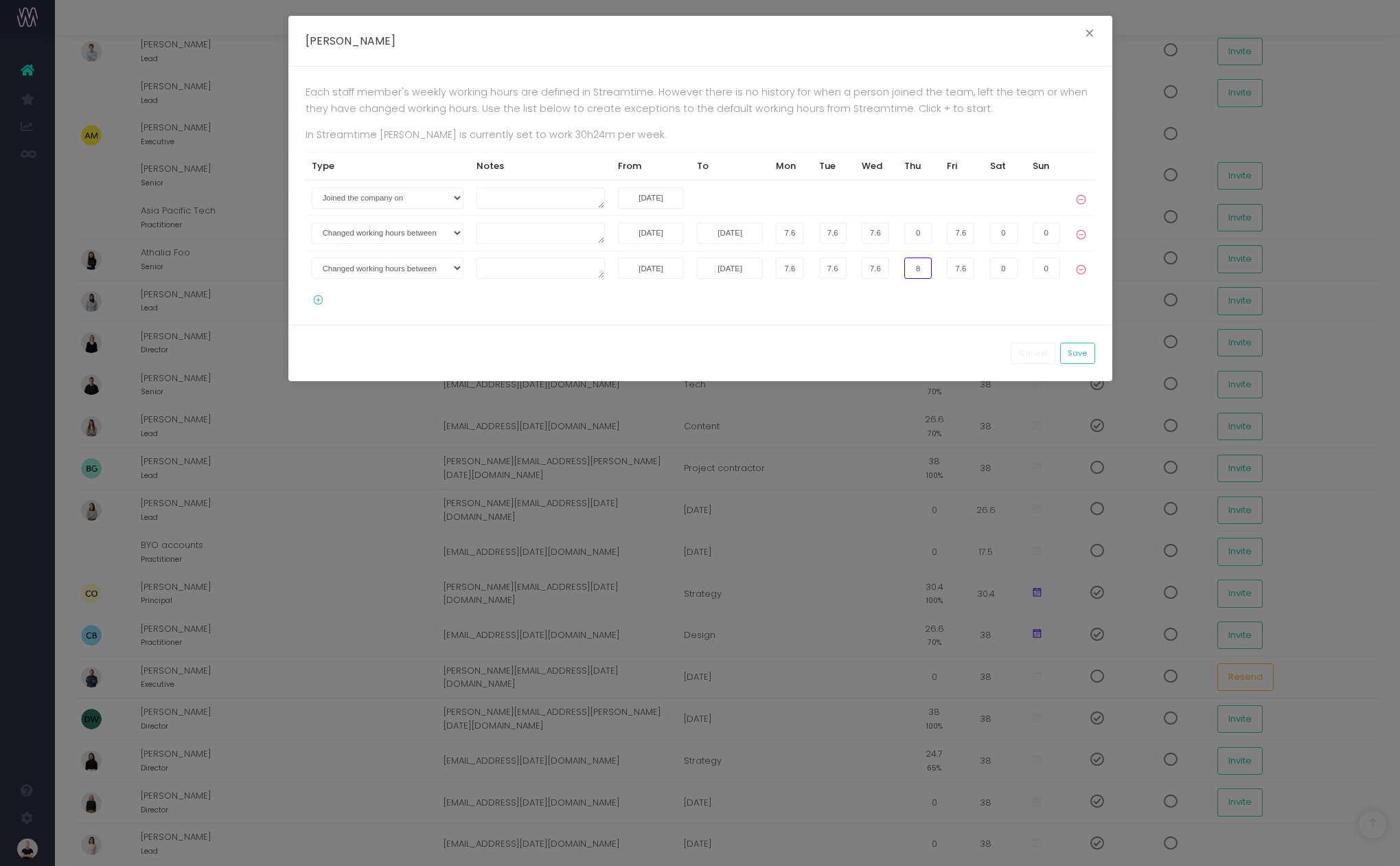
click at [918, 270] on input "8" at bounding box center [918, 268] width 27 height 21
type input "0"
click at [937, 298] on div "Each staff member's weekly working hours are defined in Streamtime. However the…" at bounding box center [700, 195] width 824 height 258
click at [317, 301] on icon at bounding box center [315, 300] width 19 height 12
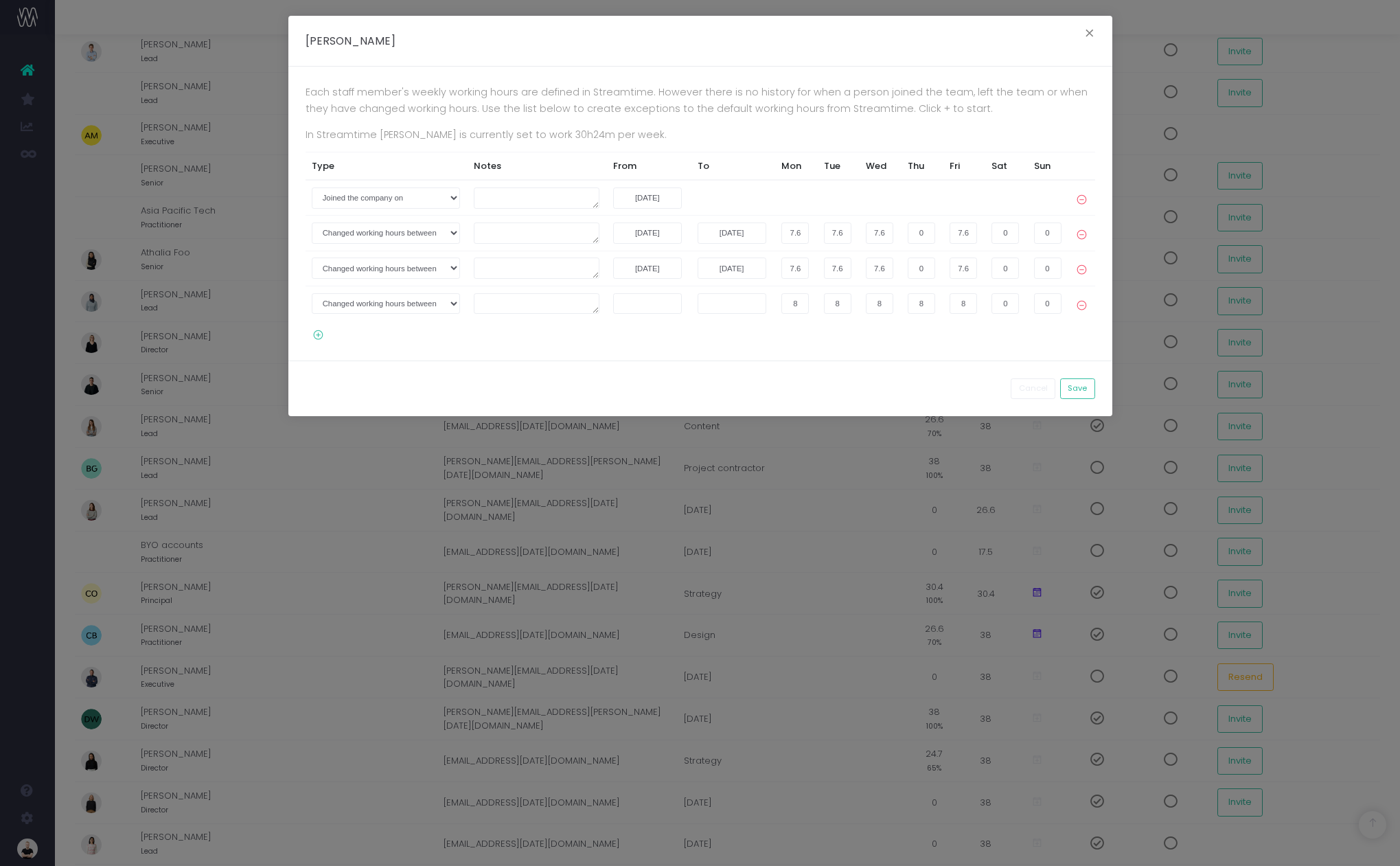
click at [1081, 308] on icon at bounding box center [1081, 302] width 12 height 19
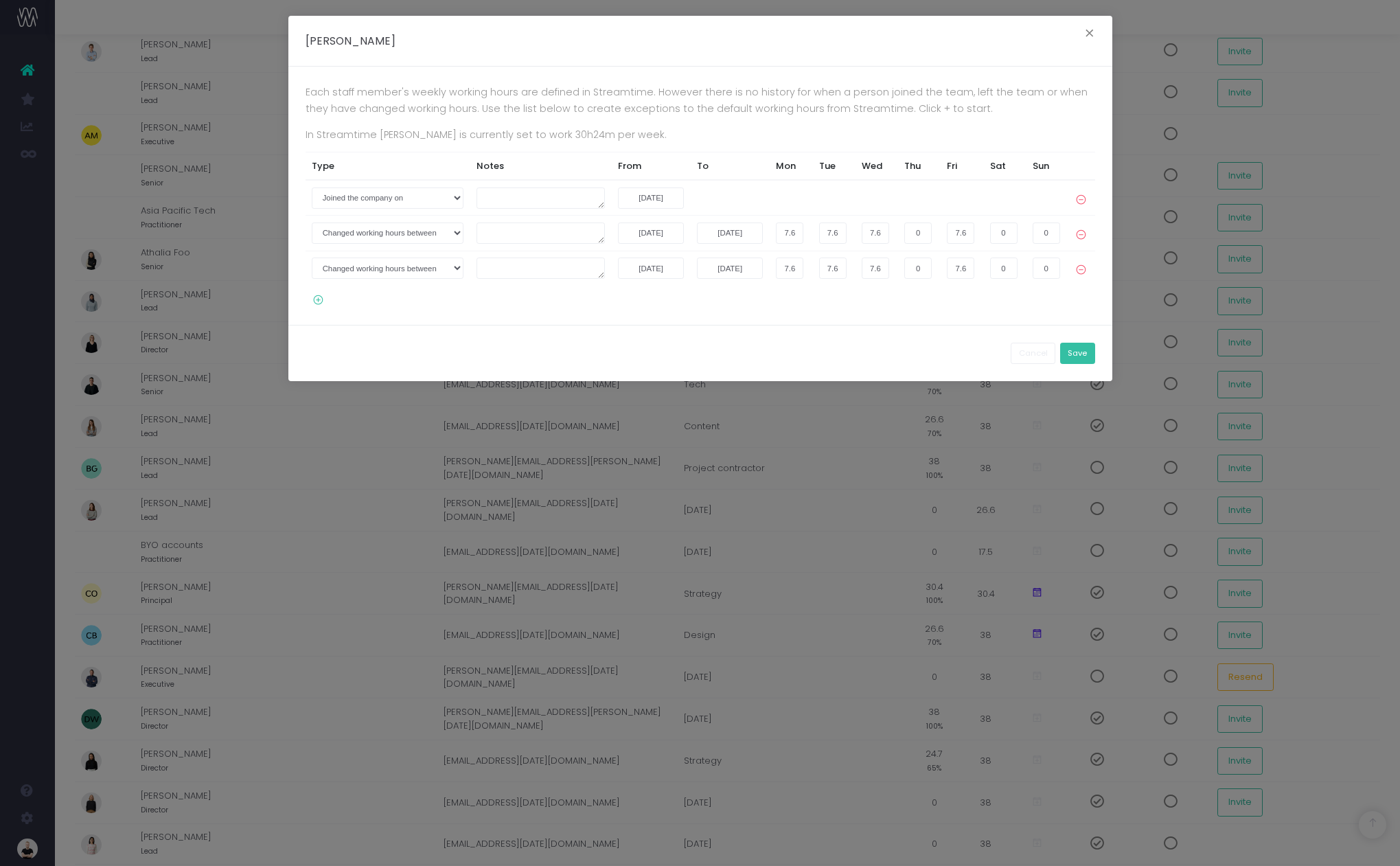
click at [1074, 354] on button "Save" at bounding box center [1078, 353] width 35 height 21
